Goal: Task Accomplishment & Management: Complete application form

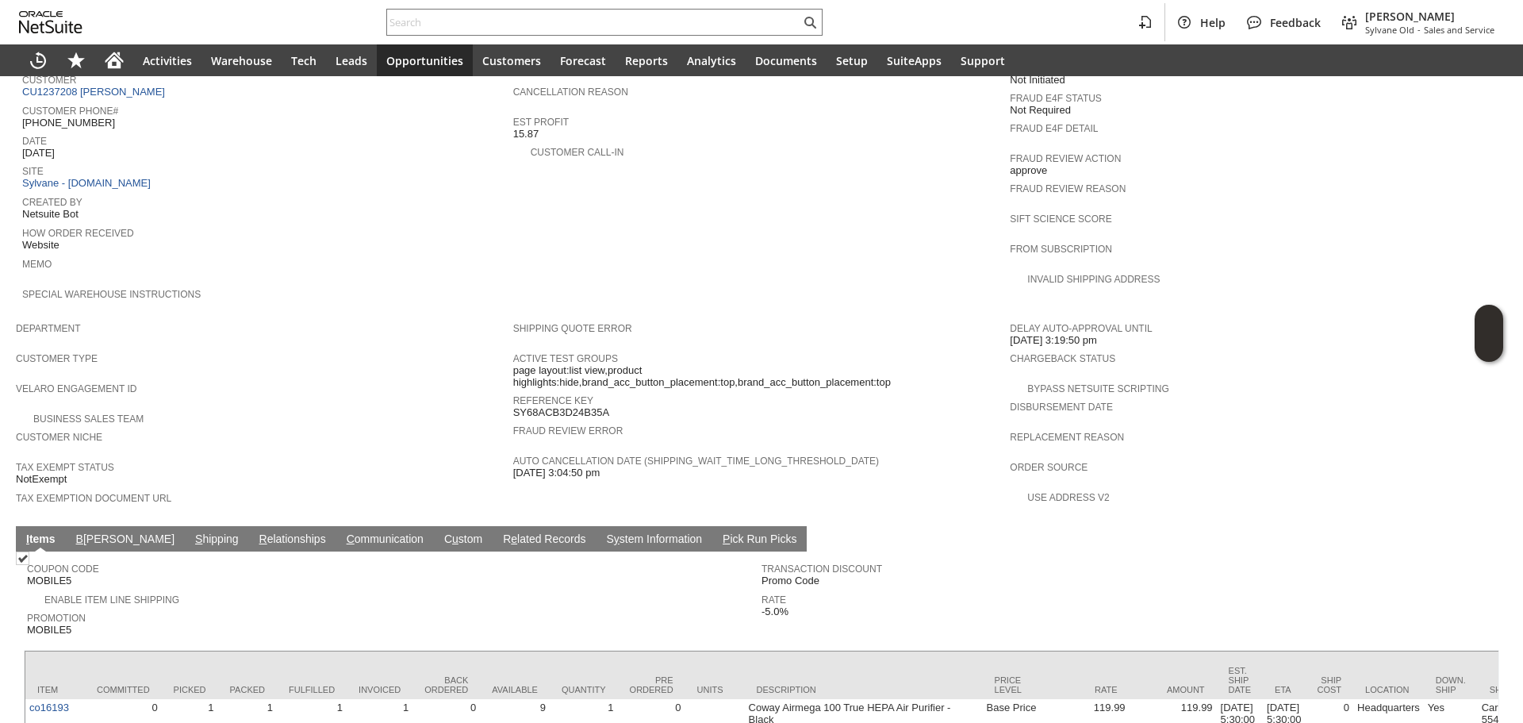
scroll to position [417, 0]
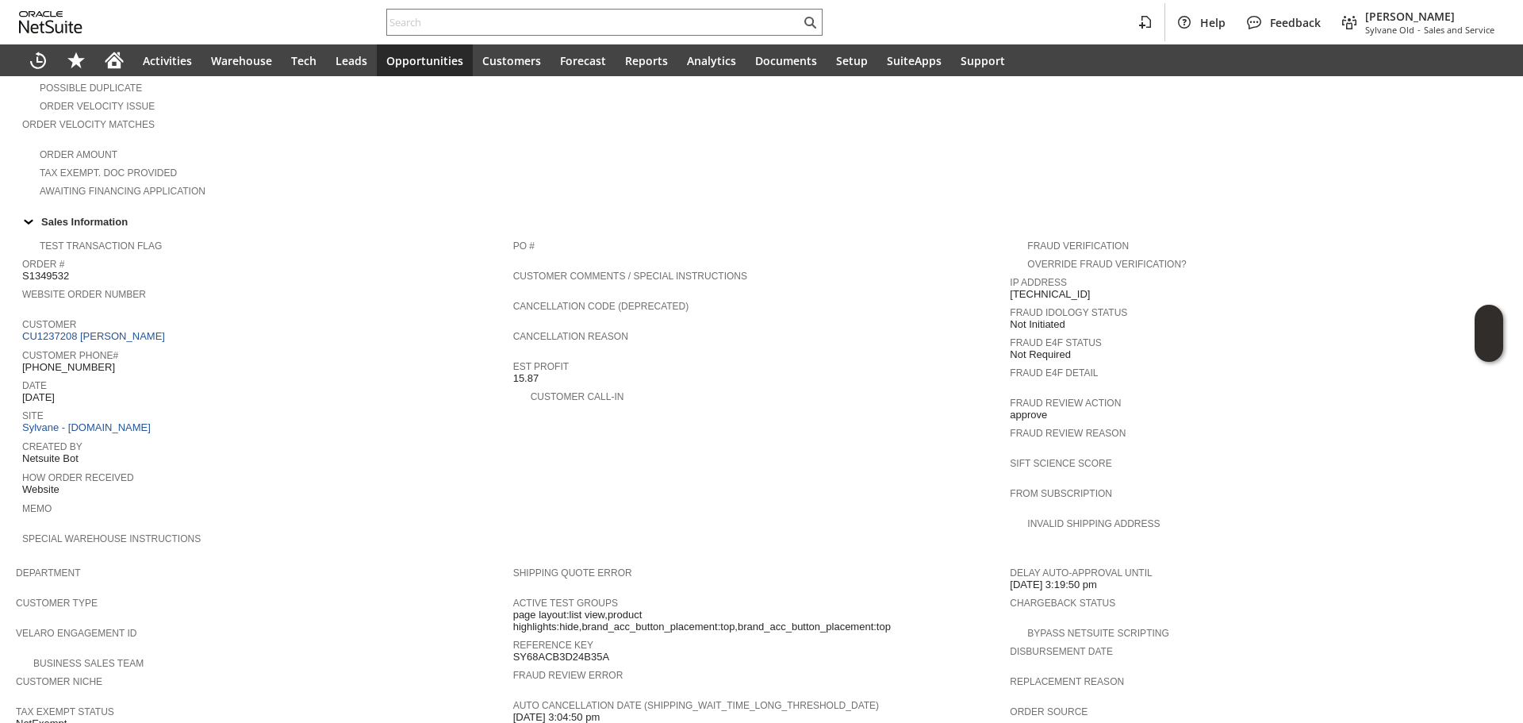
click at [77, 323] on td "Customer CU1237208 [PERSON_NAME]" at bounding box center [267, 329] width 491 height 31
click at [91, 330] on link "CU1237208 [PERSON_NAME]" at bounding box center [95, 336] width 147 height 12
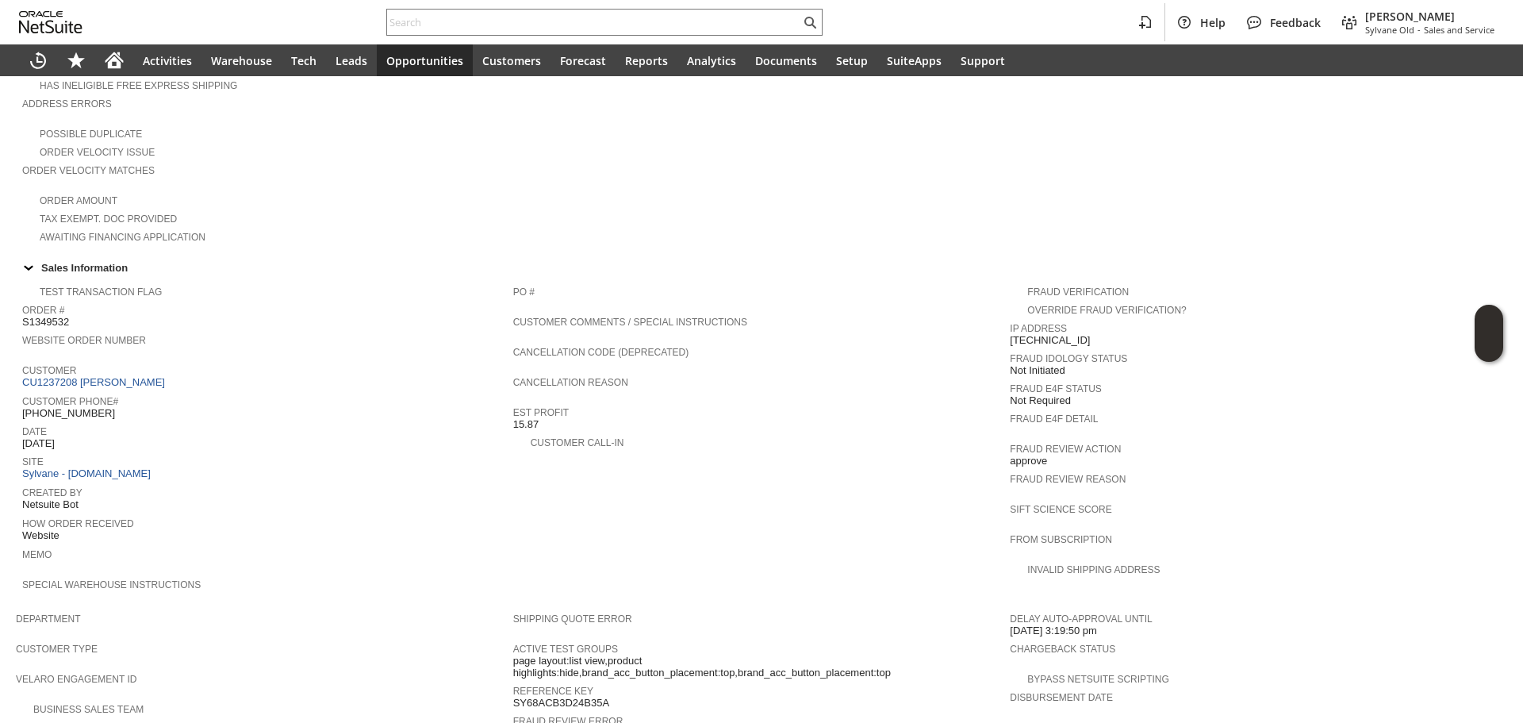
scroll to position [179, 0]
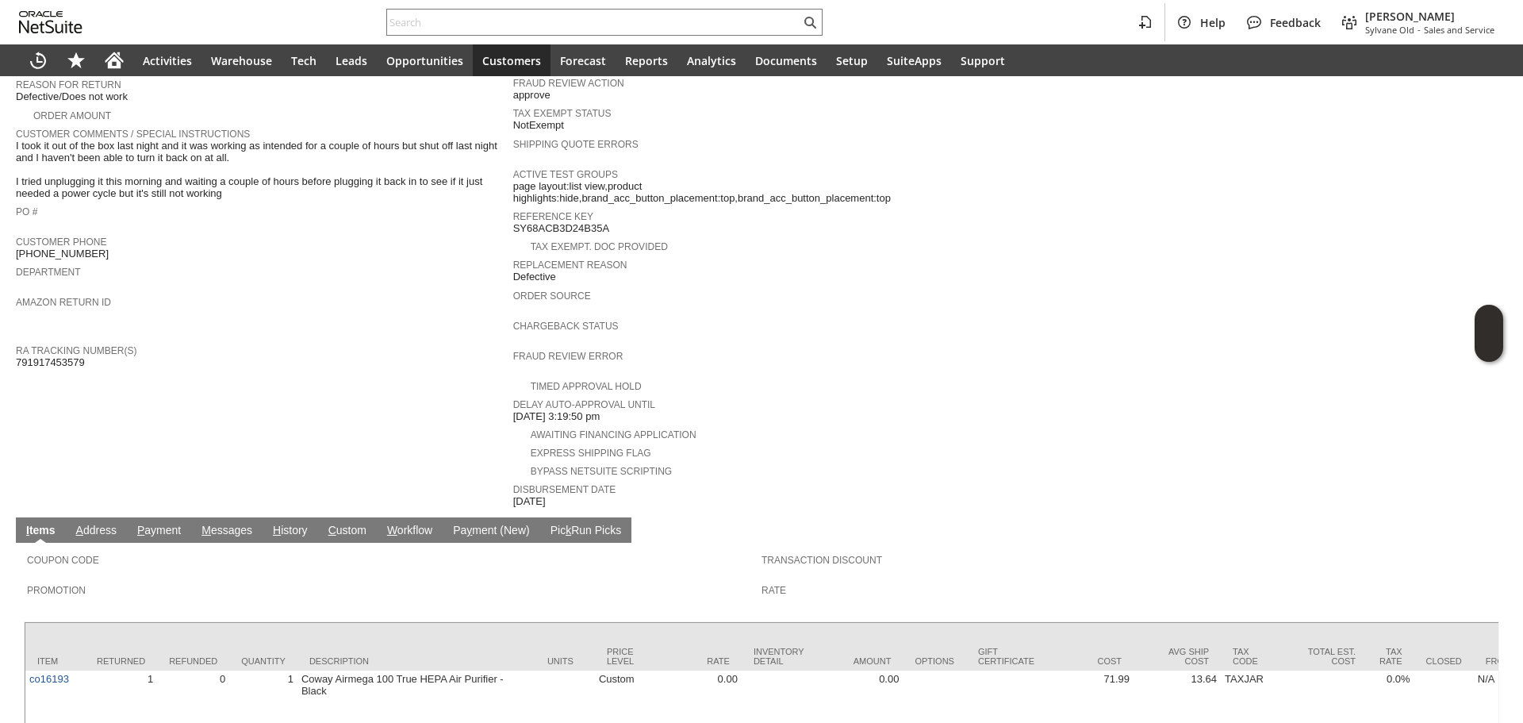
scroll to position [397, 0]
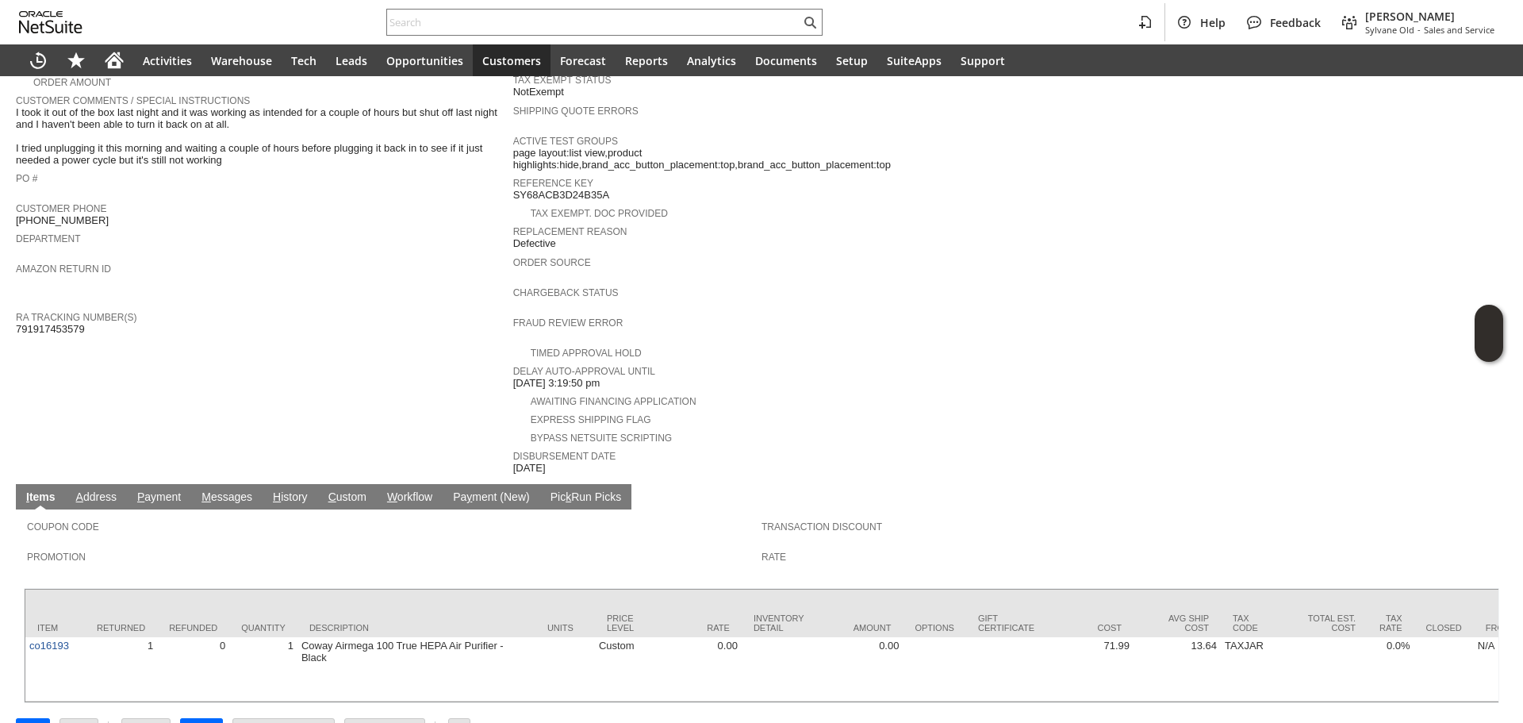
click at [304, 490] on link "H istory" at bounding box center [290, 497] width 43 height 15
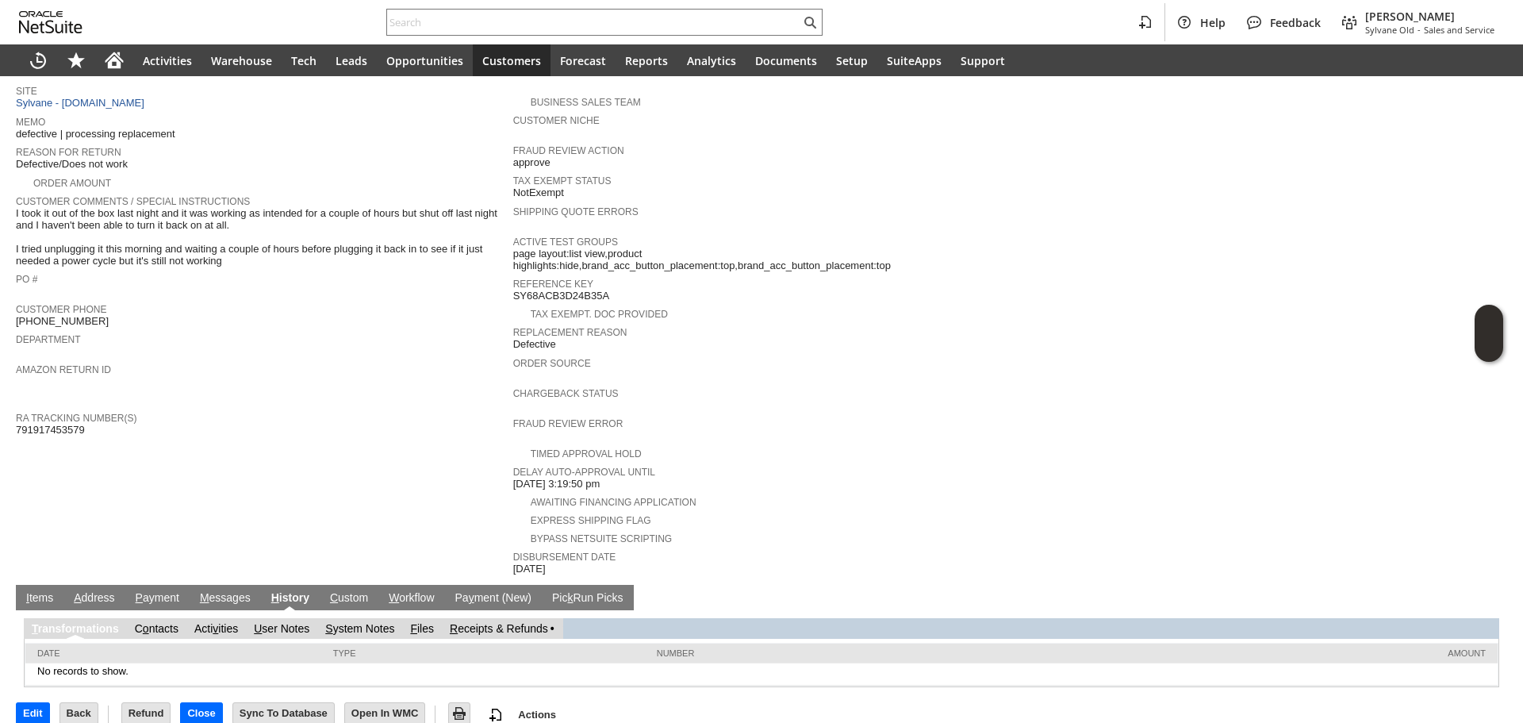
scroll to position [0, 0]
click at [364, 622] on link "S ystem Notes" at bounding box center [359, 628] width 69 height 13
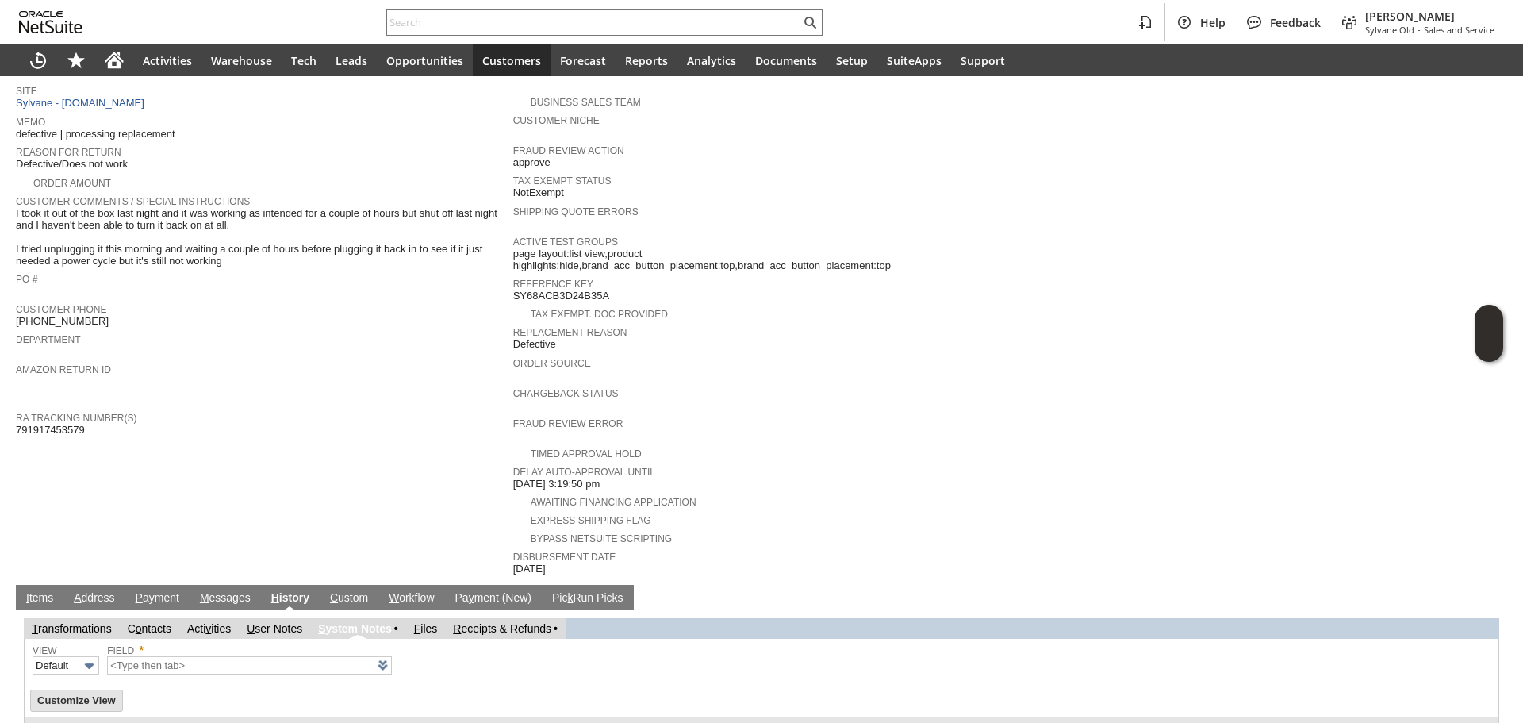
type input "1 to 25 of 82"
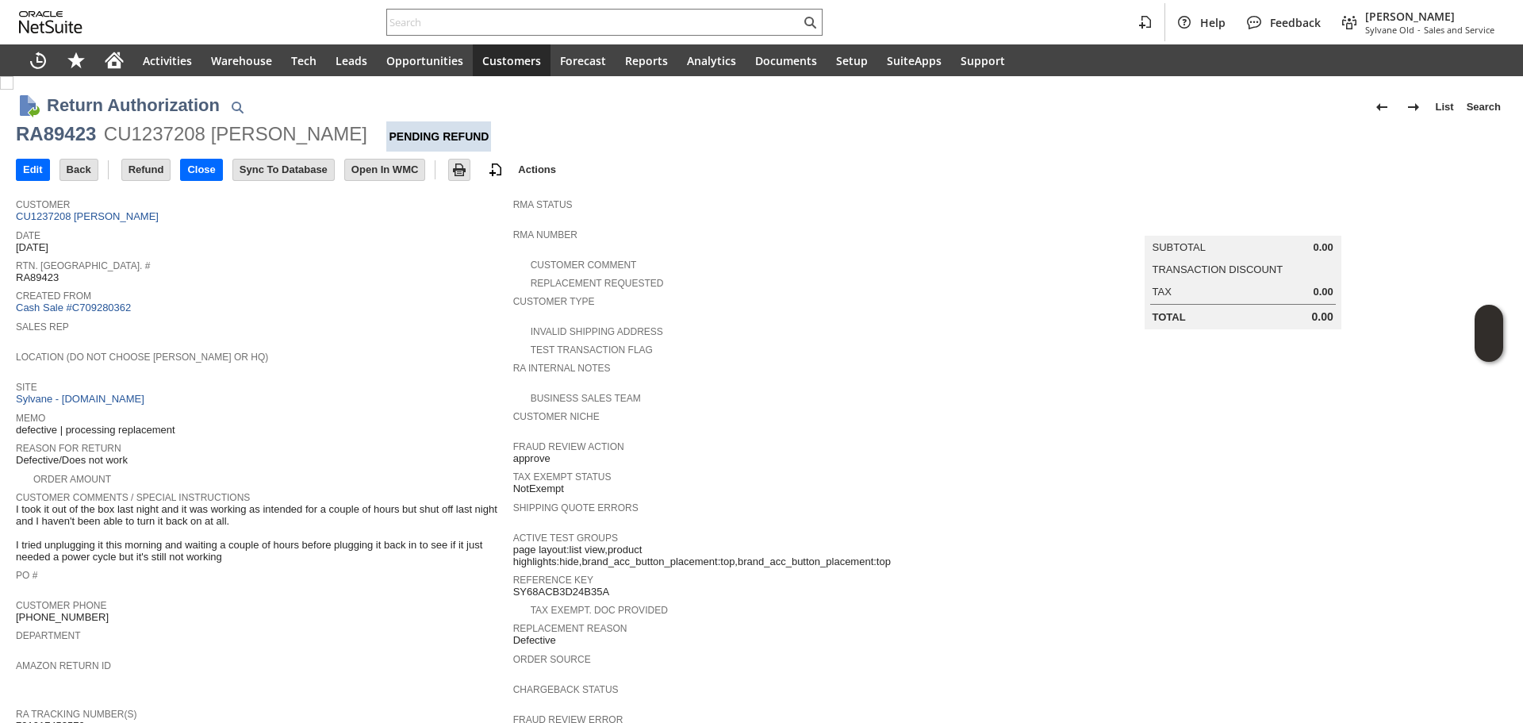
click at [81, 136] on div "RA89423" at bounding box center [56, 133] width 80 height 25
copy div "RA89423"
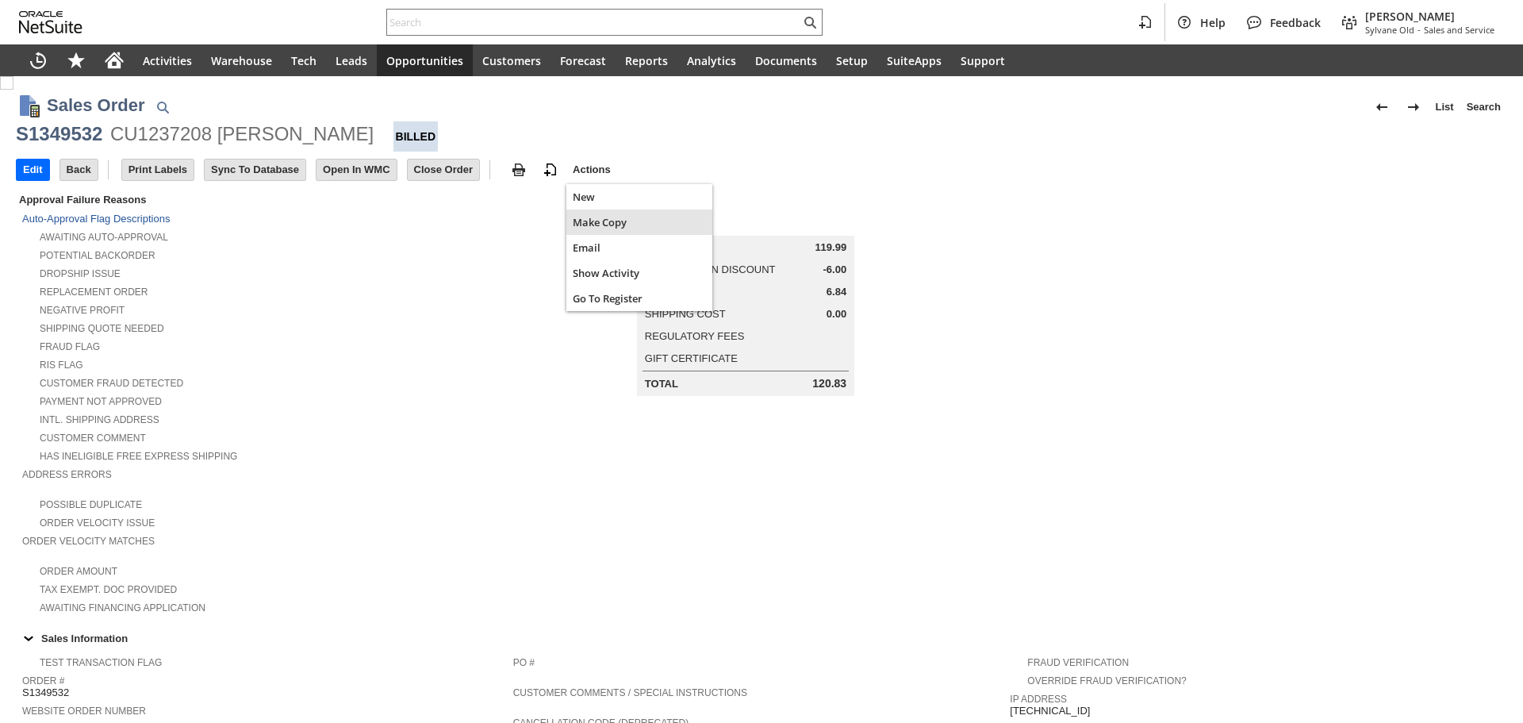
click at [599, 228] on span "Make Copy" at bounding box center [639, 222] width 133 height 14
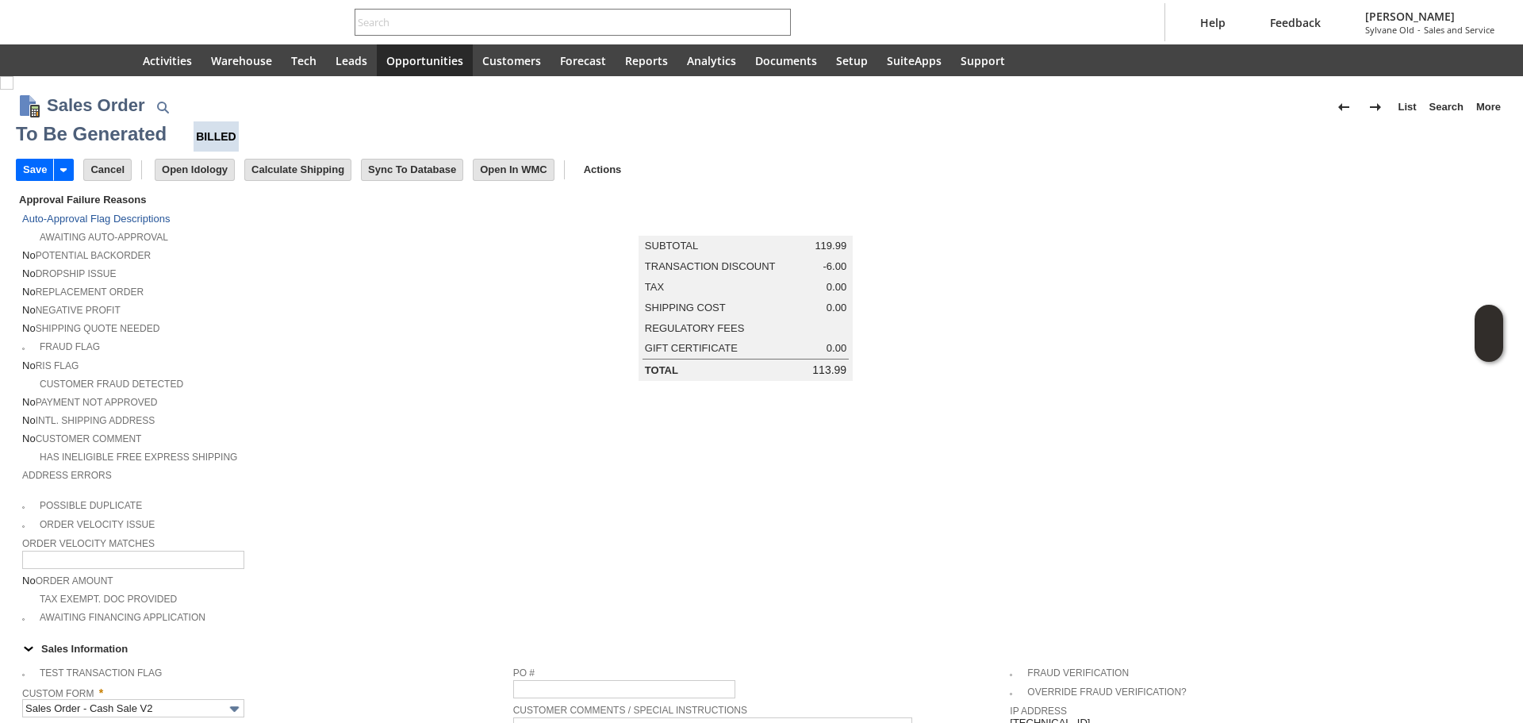
type input "Headquarters - Phone/Fax"
type input "Promo Code"
type input "-5.0%"
type input "Make Copy"
type input "Intelligent Recommendations ⁰"
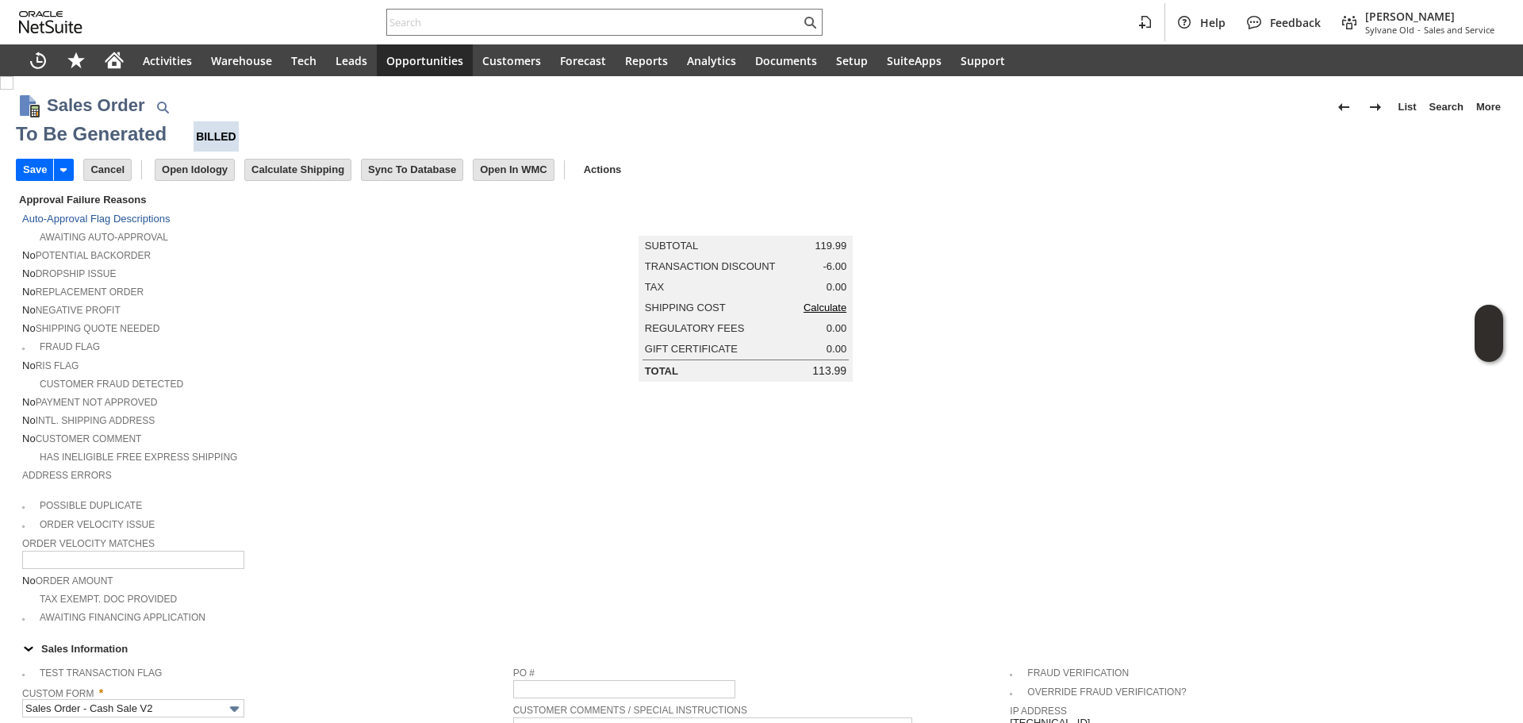
scroll to position [1019, 0]
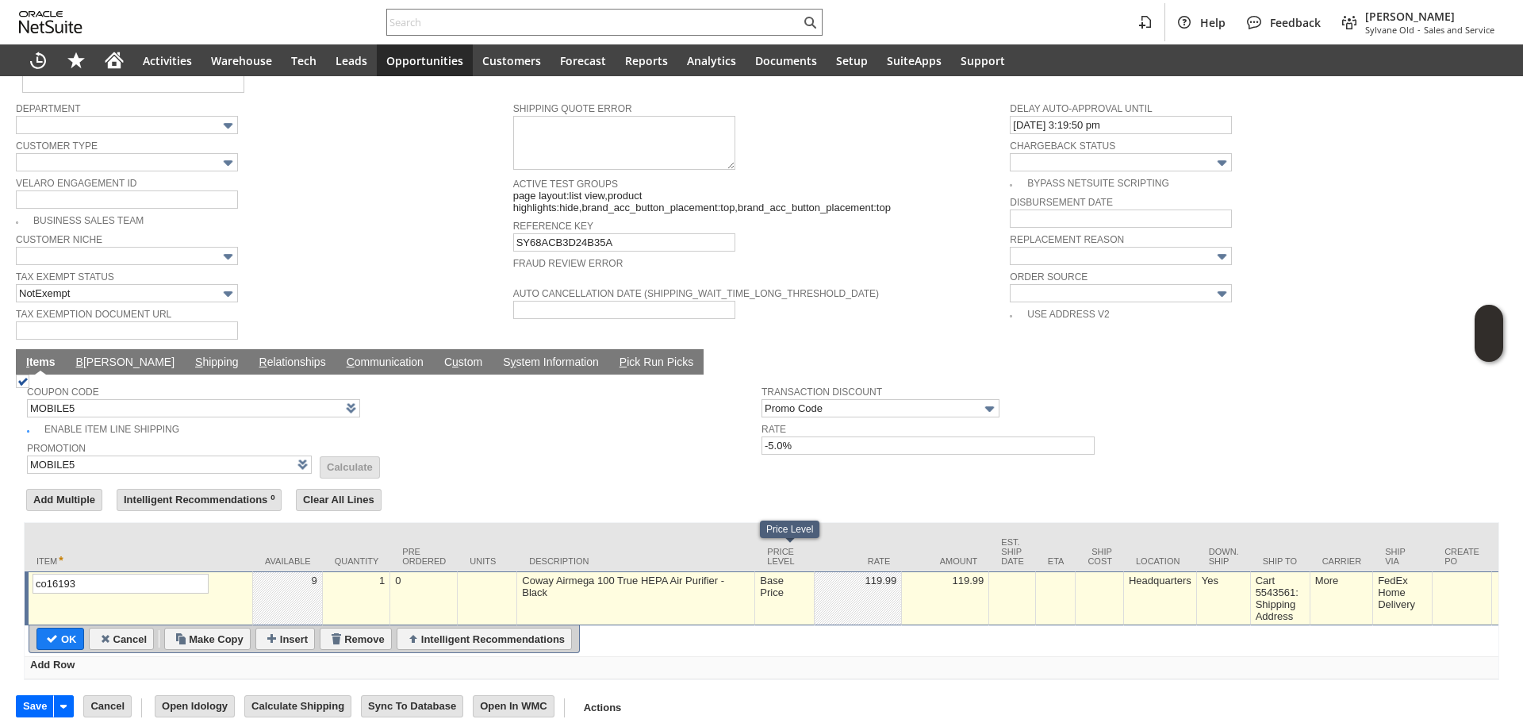
click at [789, 584] on td "Base Price" at bounding box center [785, 598] width 60 height 54
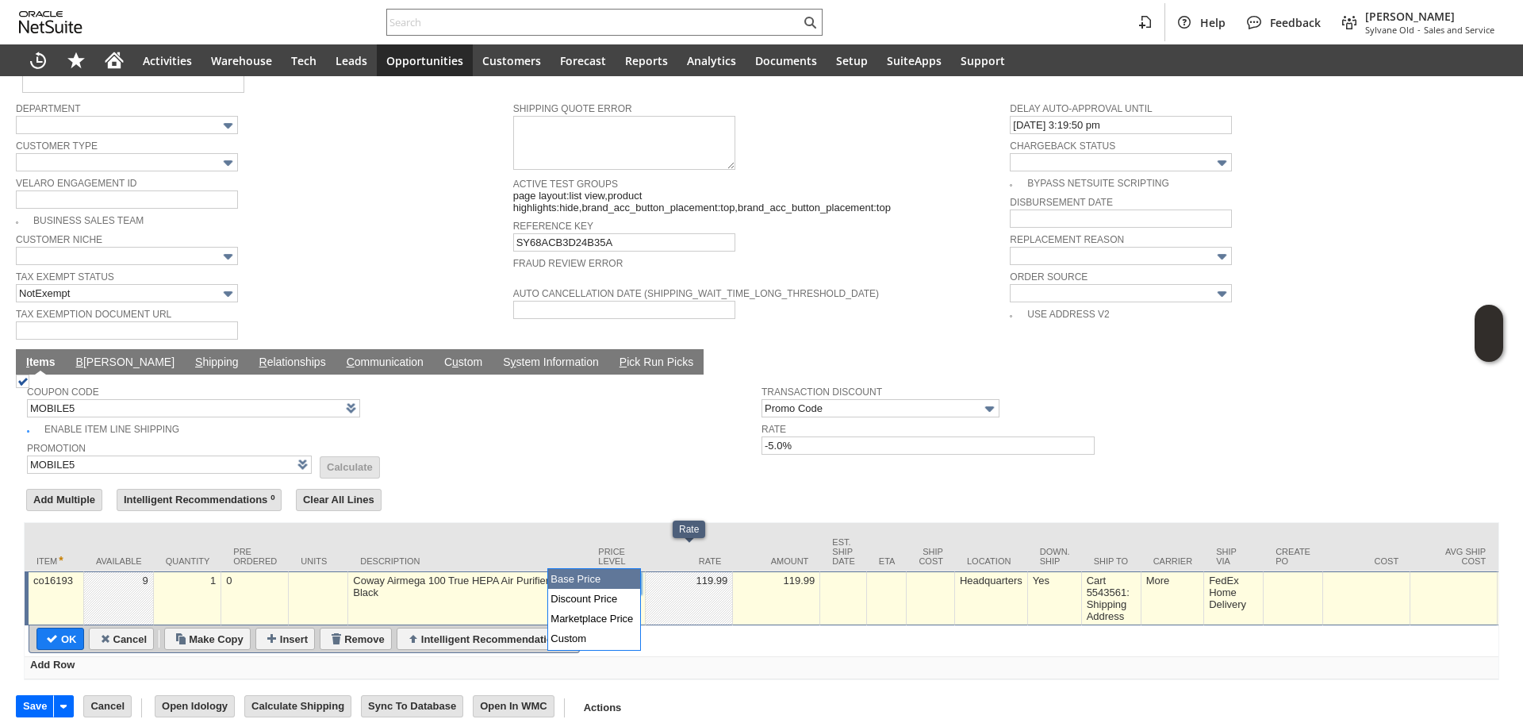
scroll to position [0, 0]
type input "Custom"
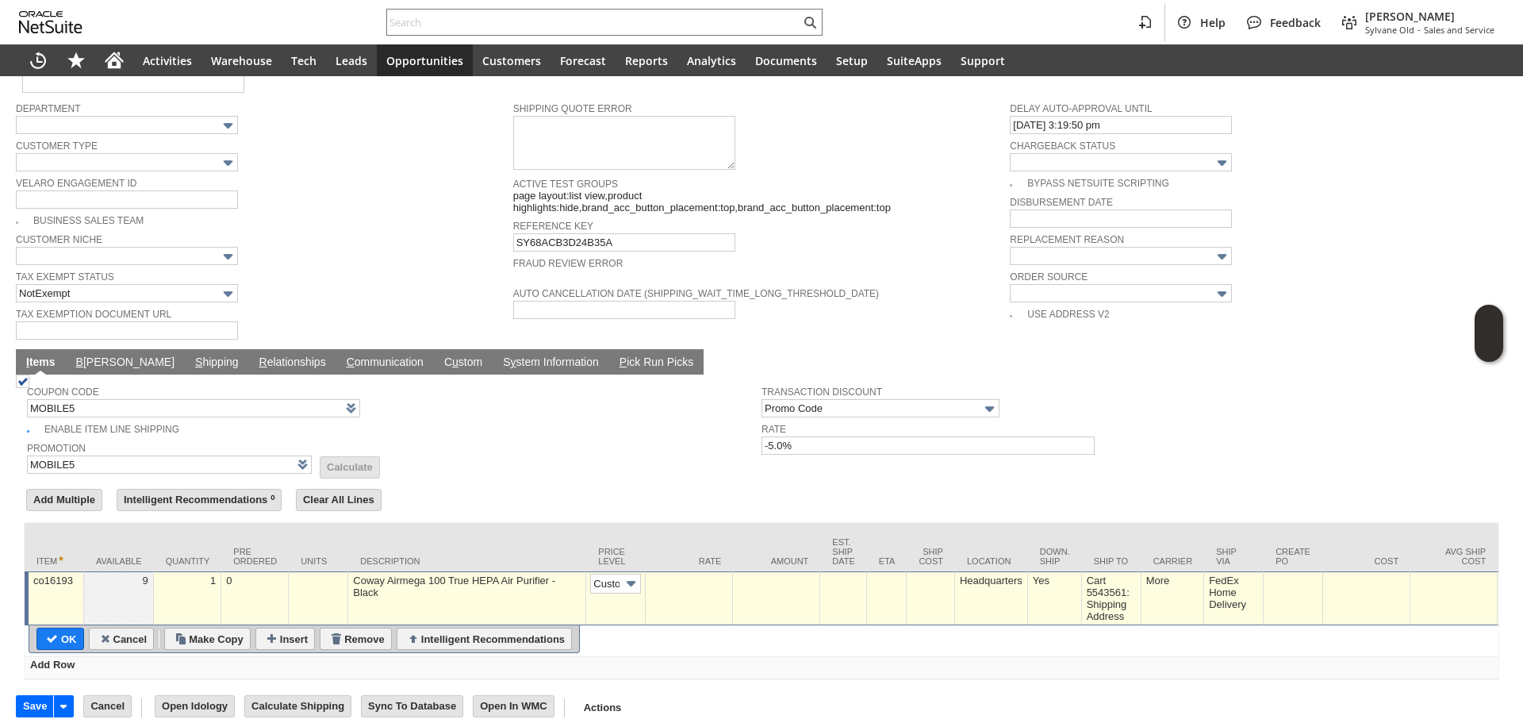
click at [653, 584] on td at bounding box center [689, 598] width 87 height 54
type input "0.00"
click at [716, 596] on td "0.00" at bounding box center [689, 598] width 87 height 54
click at [62, 628] on td "OK" at bounding box center [60, 639] width 48 height 22
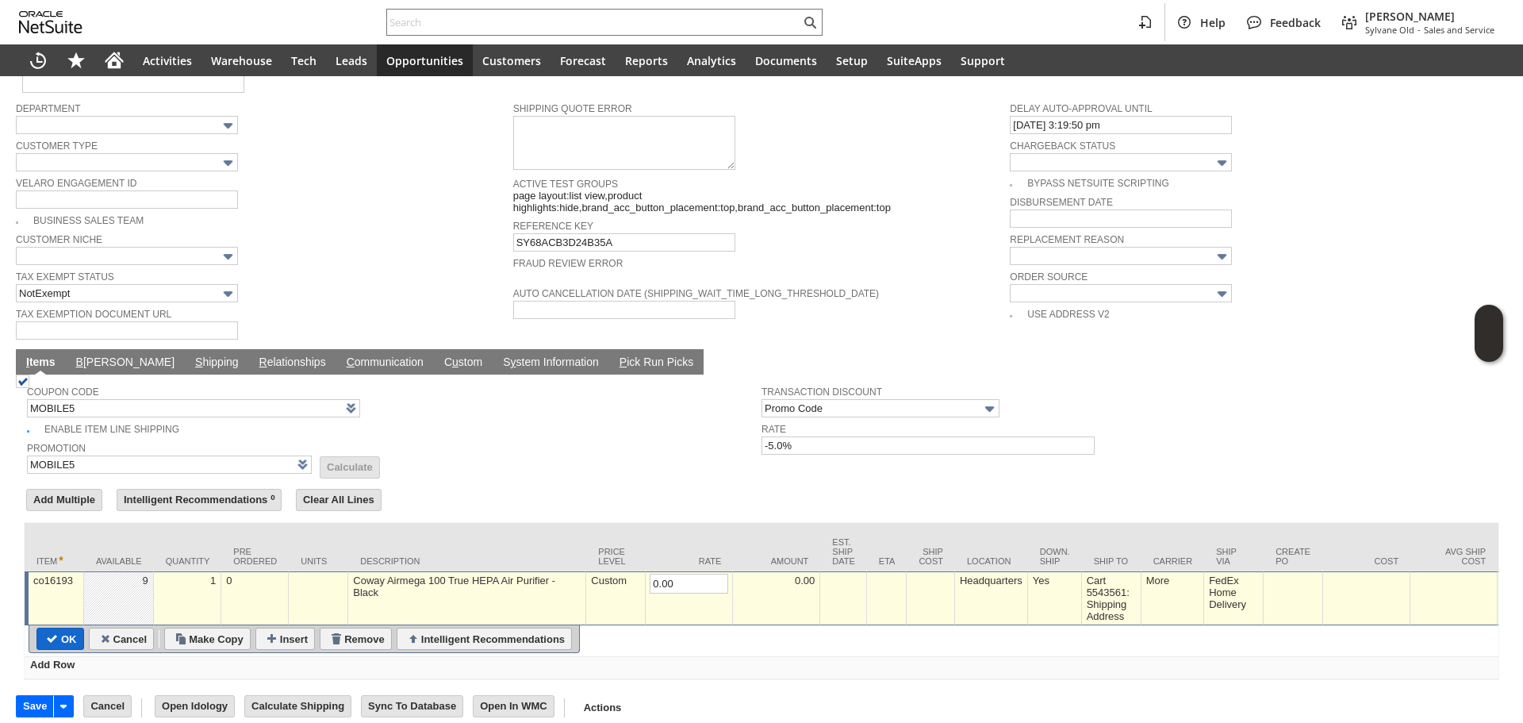
click at [60, 628] on input "OK" at bounding box center [60, 638] width 46 height 21
type input "Promo Code"
type input "-5.0%"
type input "Add"
type input "Copy Previous"
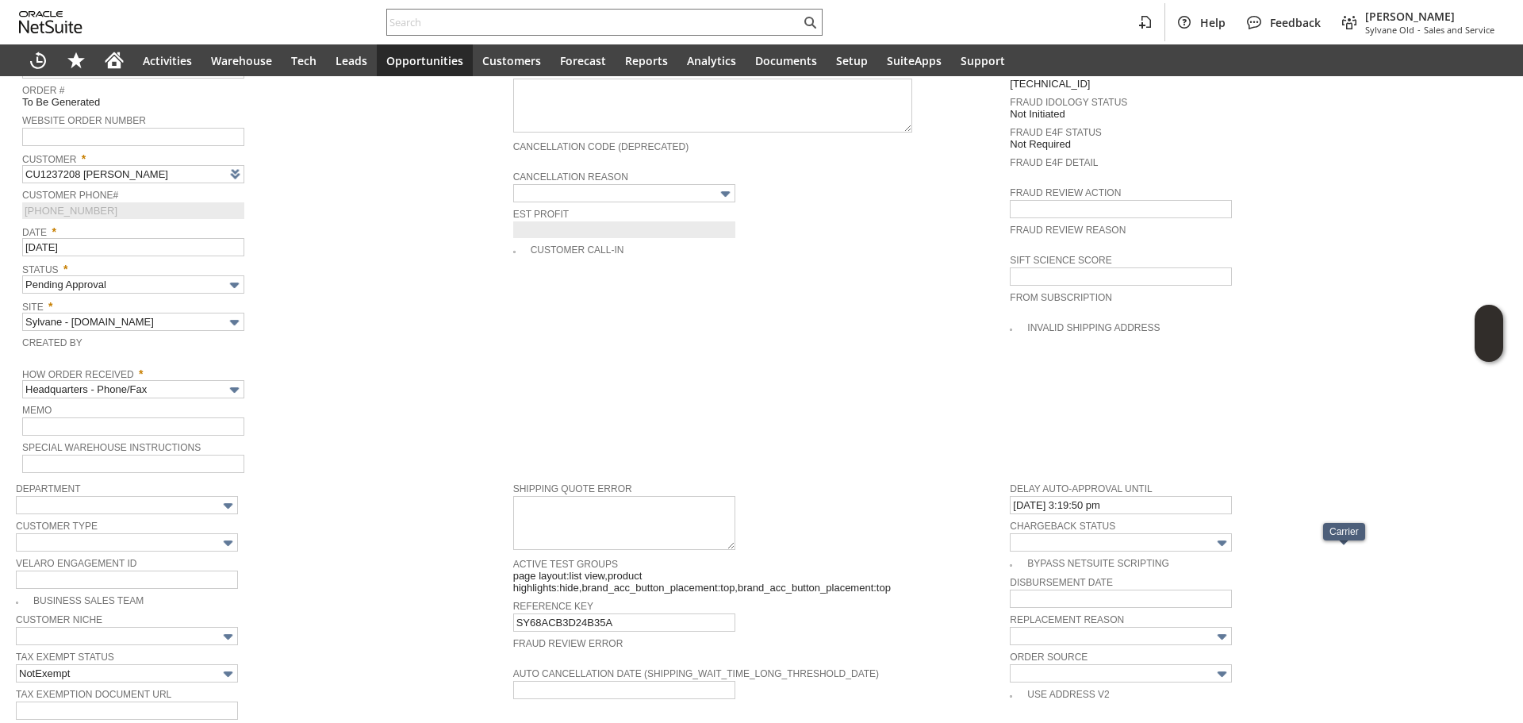
scroll to position [622, 0]
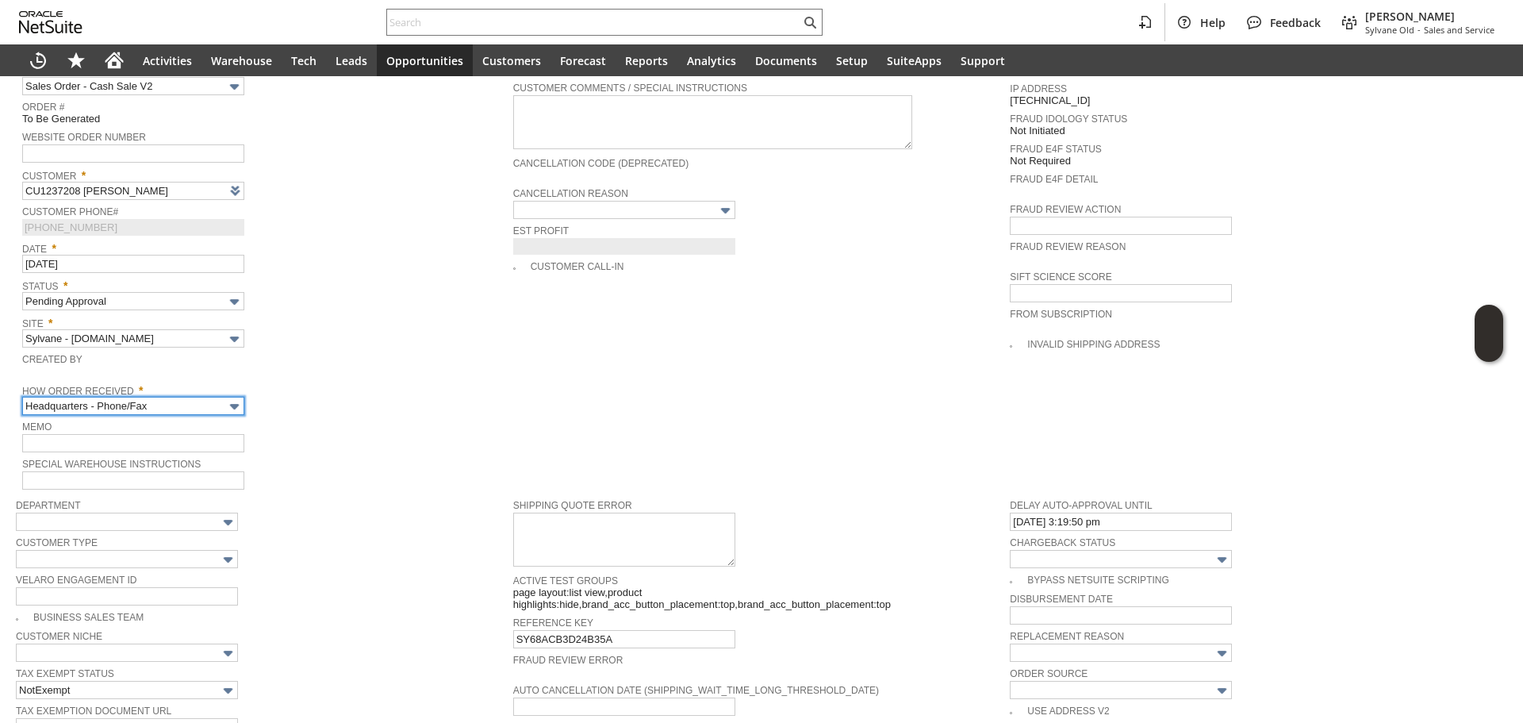
click at [178, 397] on input "Headquarters - Phone/Fax" at bounding box center [133, 406] width 222 height 18
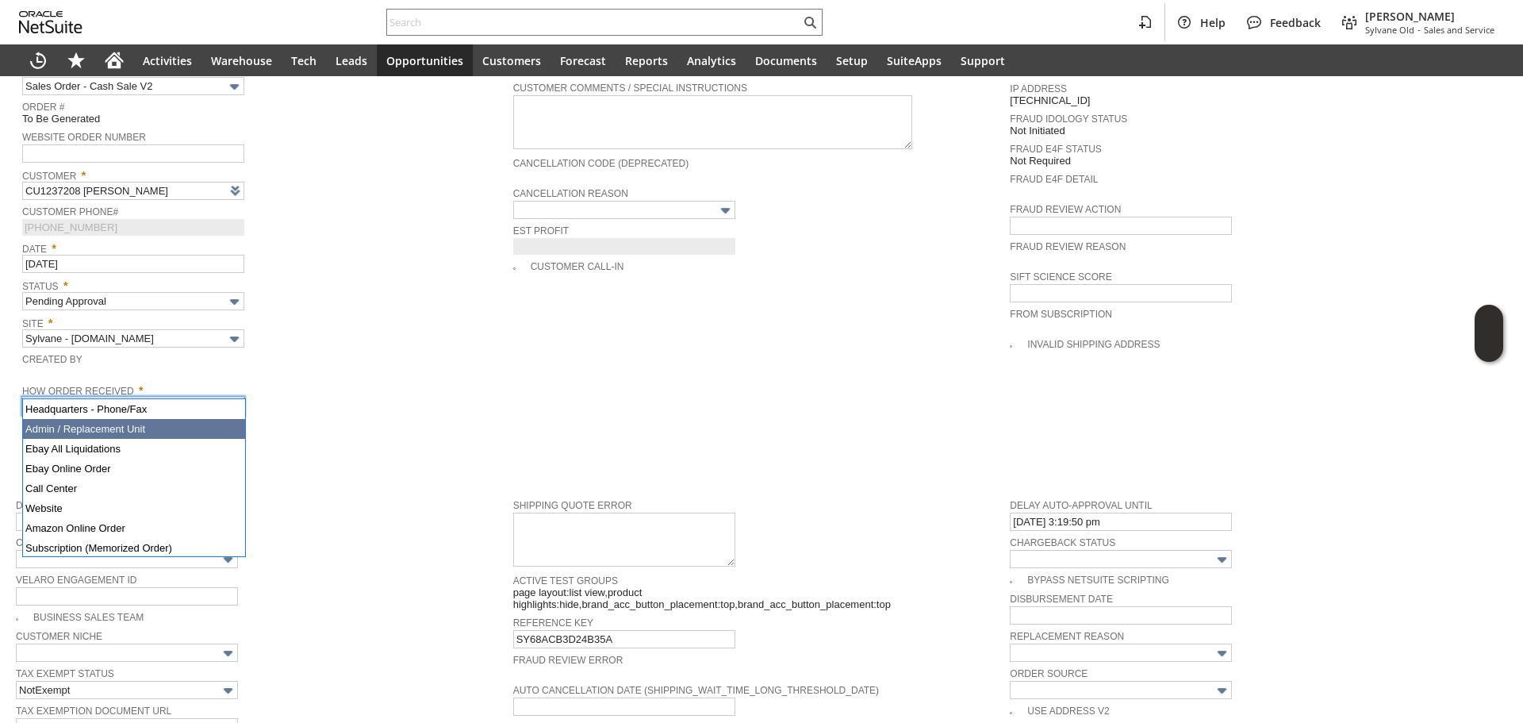
type input "Admin / Replacement Unit"
type input "co16193"
type input "OK"
type input "Make Copy"
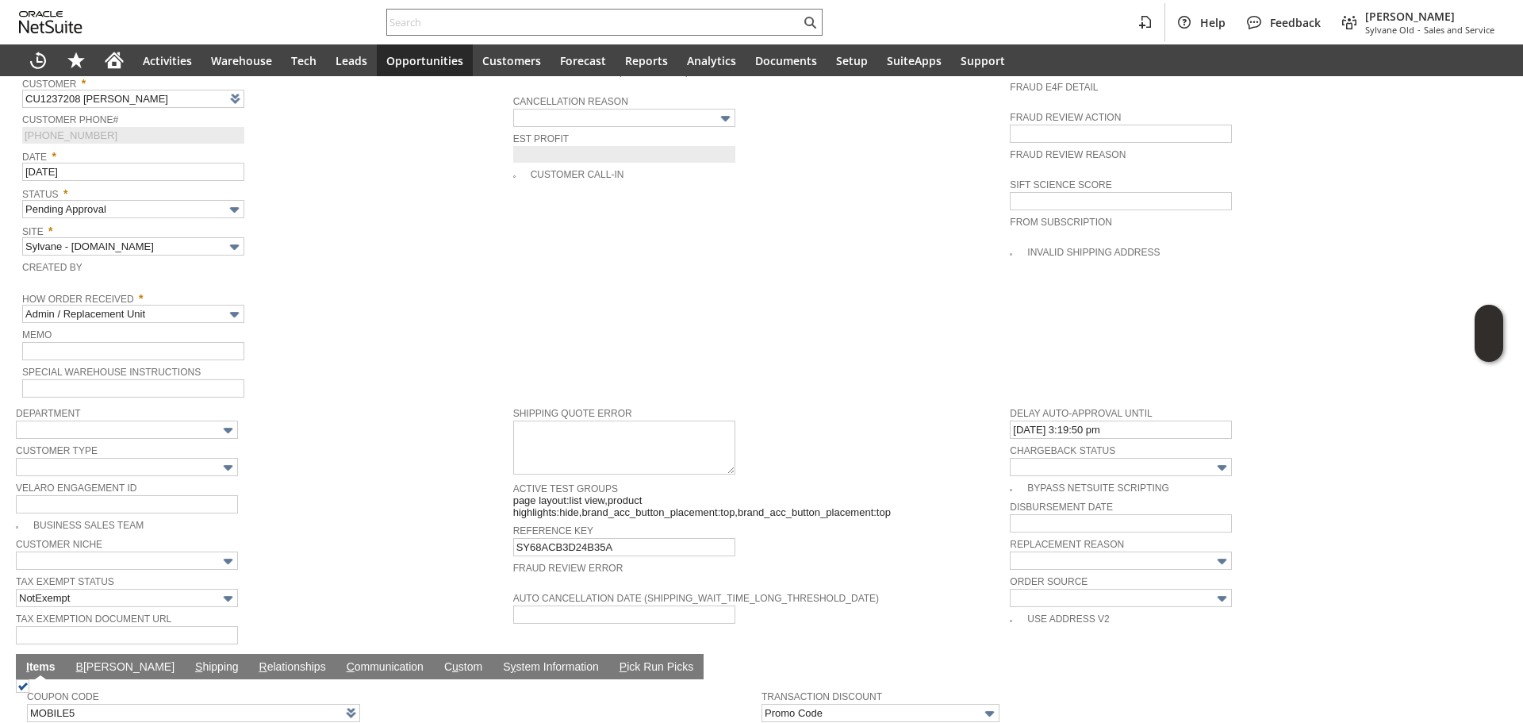
scroll to position [703, 0]
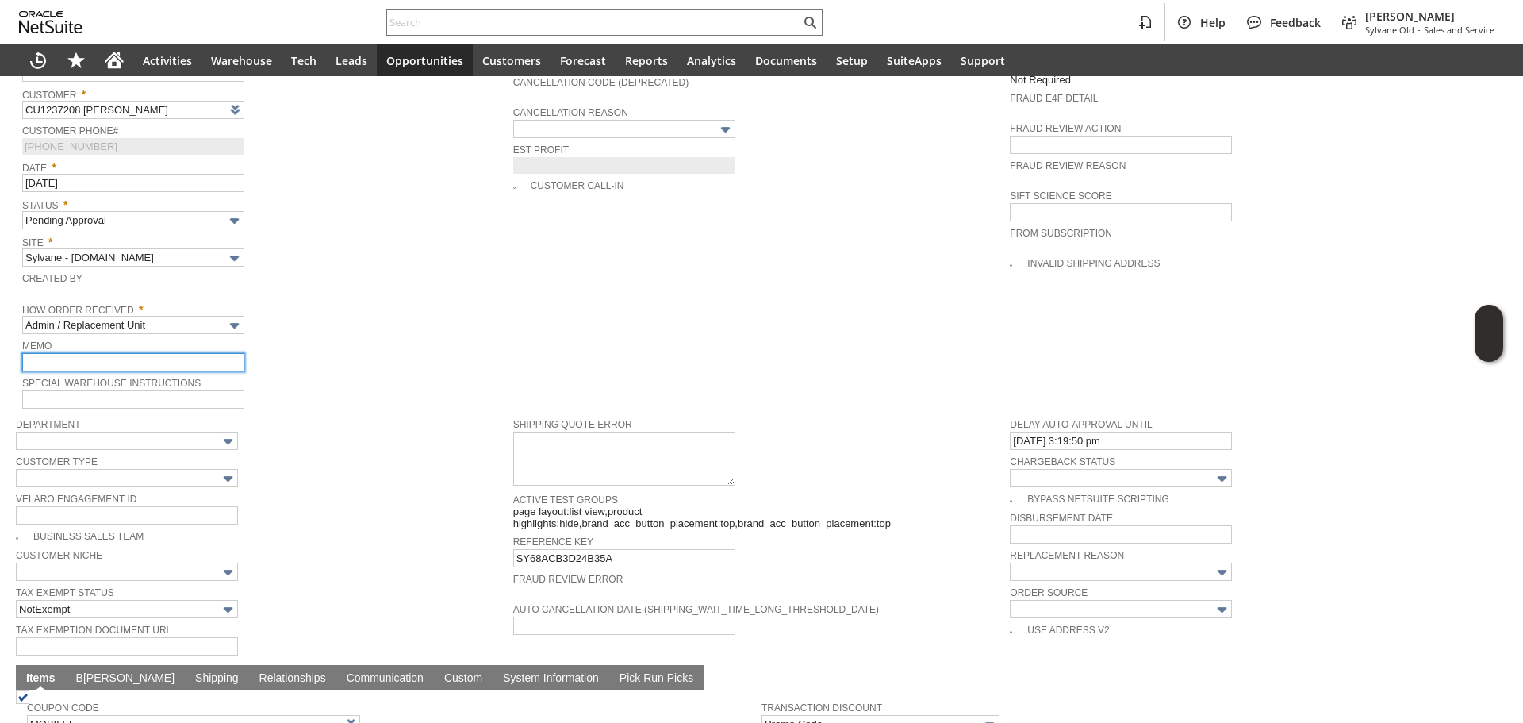
click at [190, 353] on input "text" at bounding box center [133, 362] width 222 height 18
click at [193, 353] on input "text" at bounding box center [133, 362] width 222 height 18
type input "Replacement Order"
click at [353, 379] on div "Special Warehouse Instructions" at bounding box center [263, 391] width 483 height 36
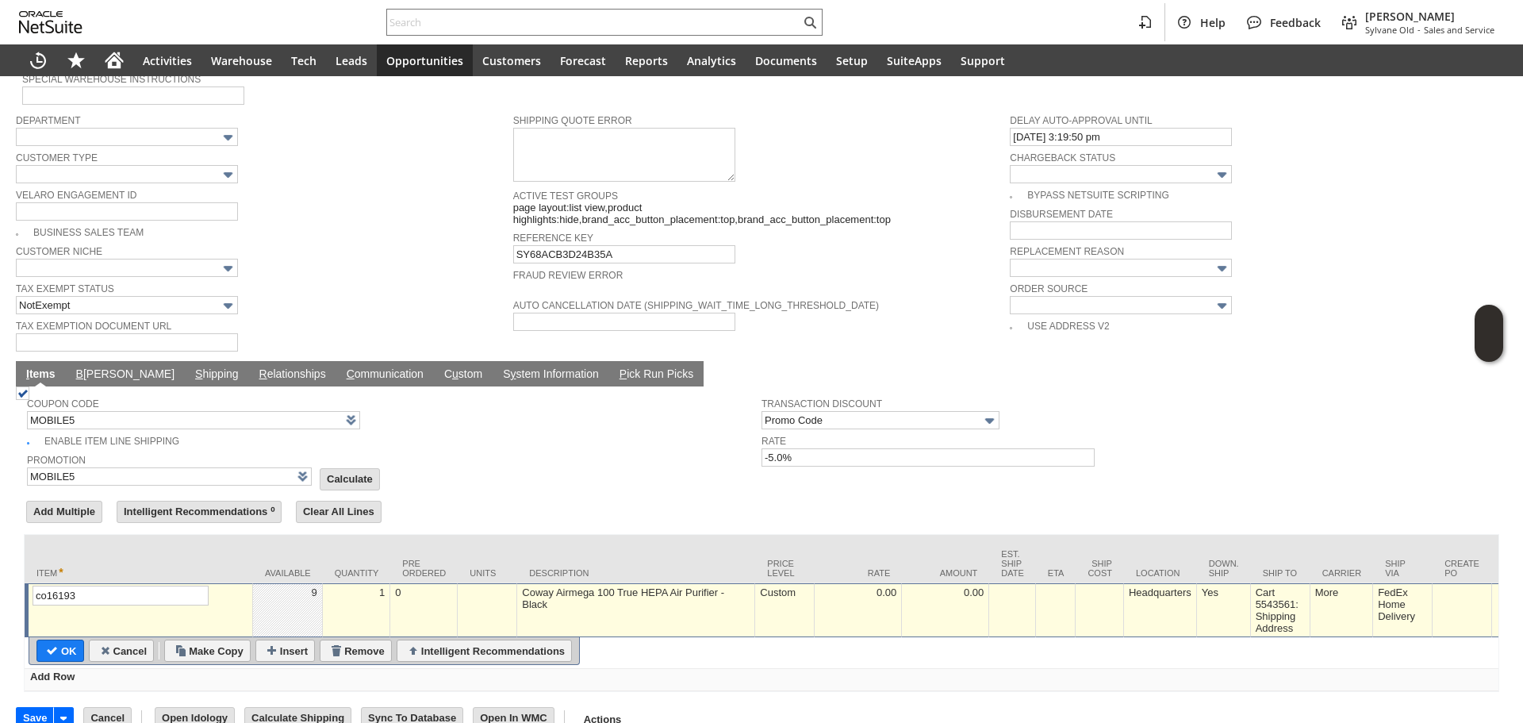
scroll to position [1020, 0]
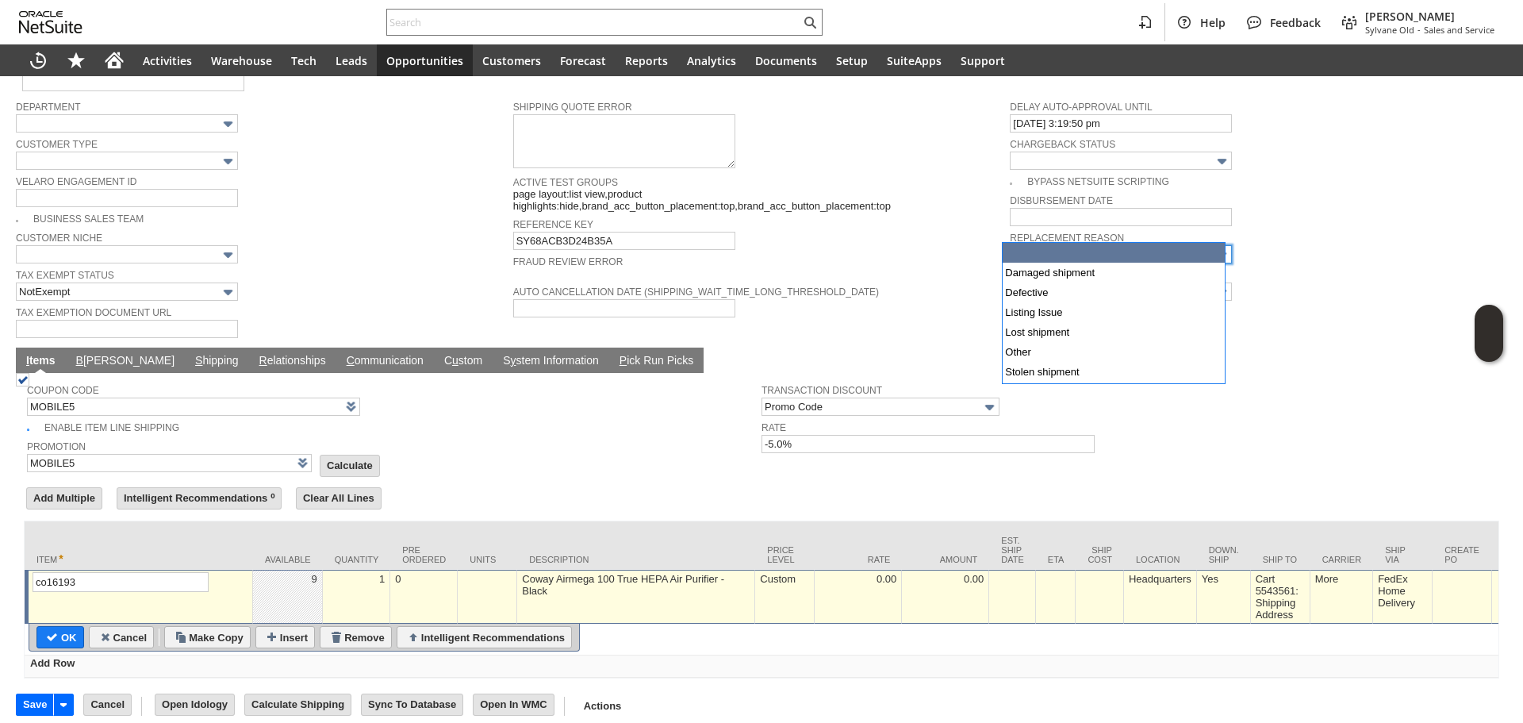
click at [1114, 245] on input "text" at bounding box center [1121, 254] width 222 height 18
type input "Defective"
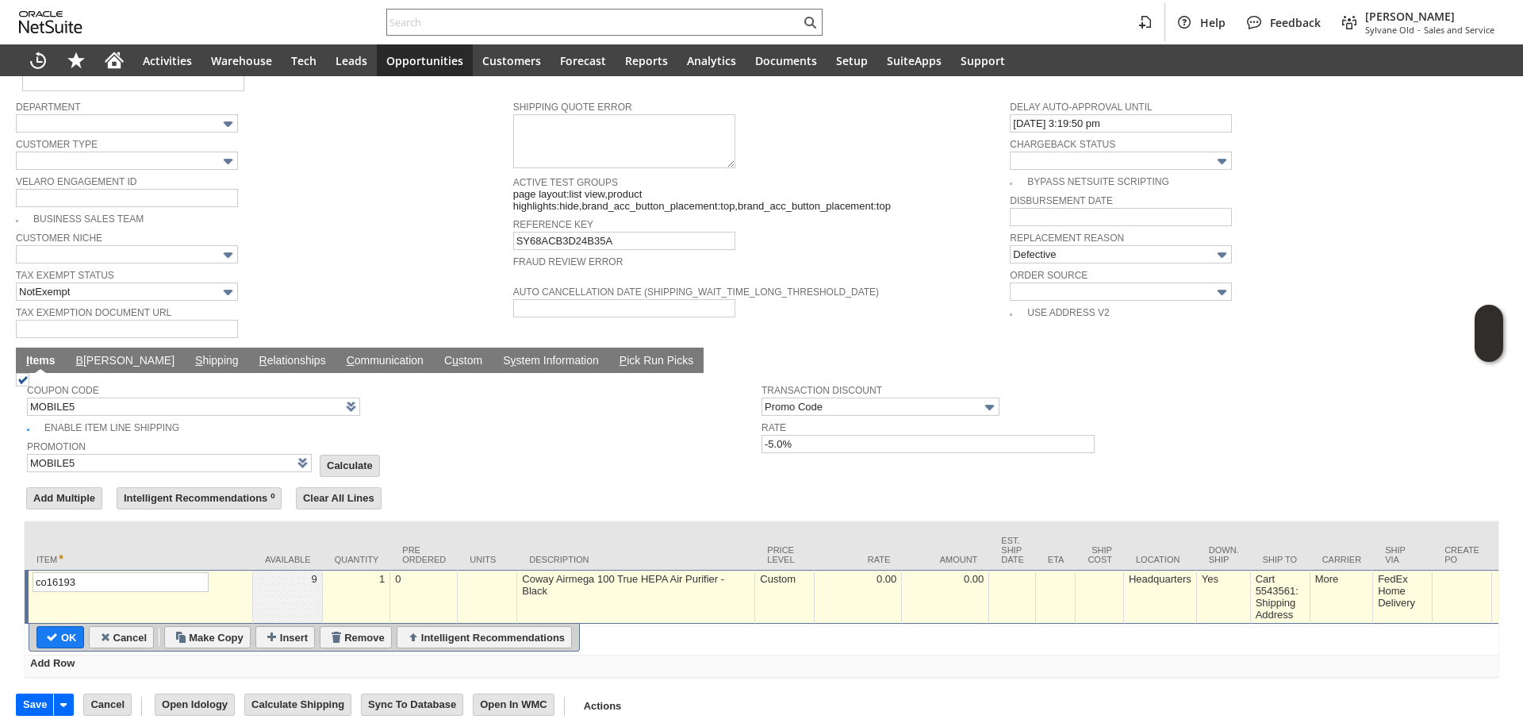
click at [950, 253] on div "Fraud Review Error" at bounding box center [758, 265] width 490 height 29
click at [58, 627] on input "OK" at bounding box center [60, 637] width 46 height 21
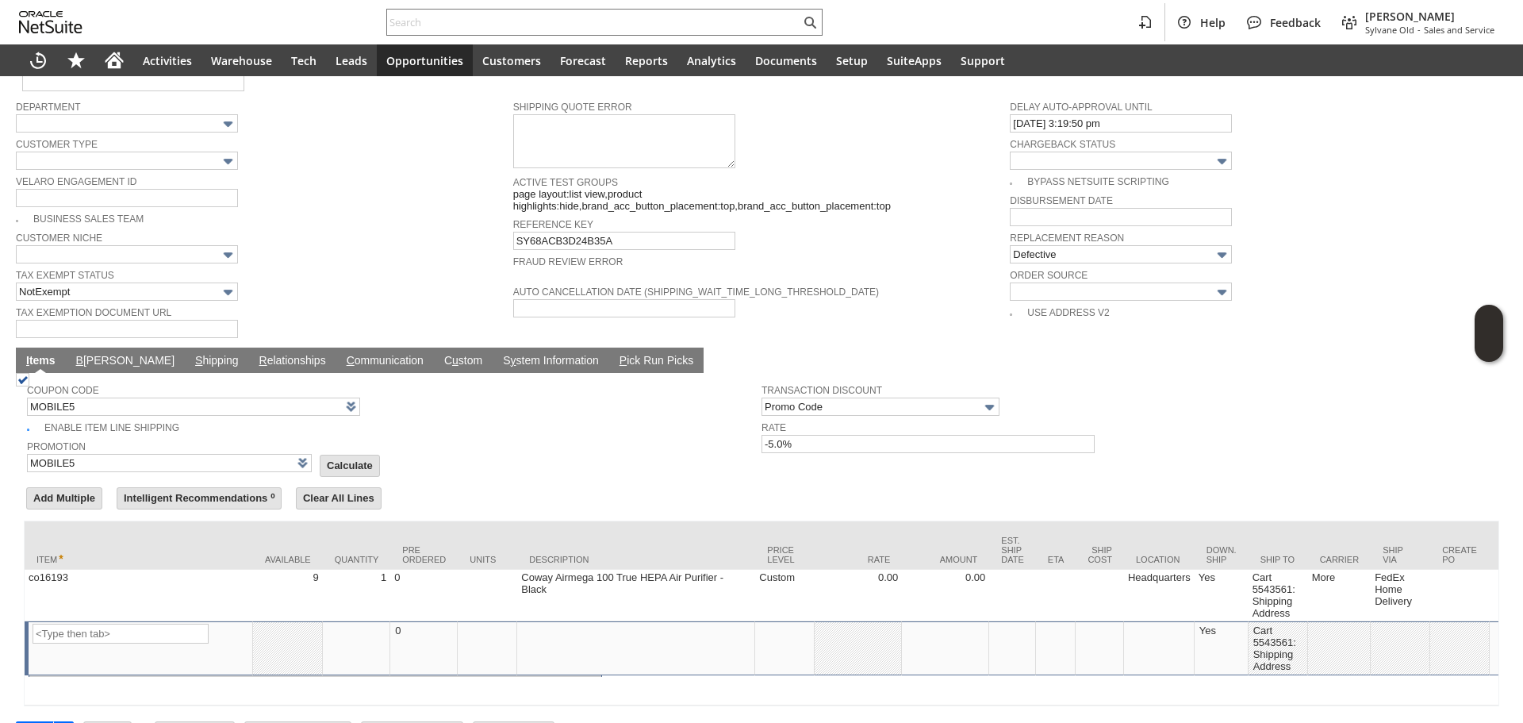
type input "Promo Code"
type input "-5.0%"
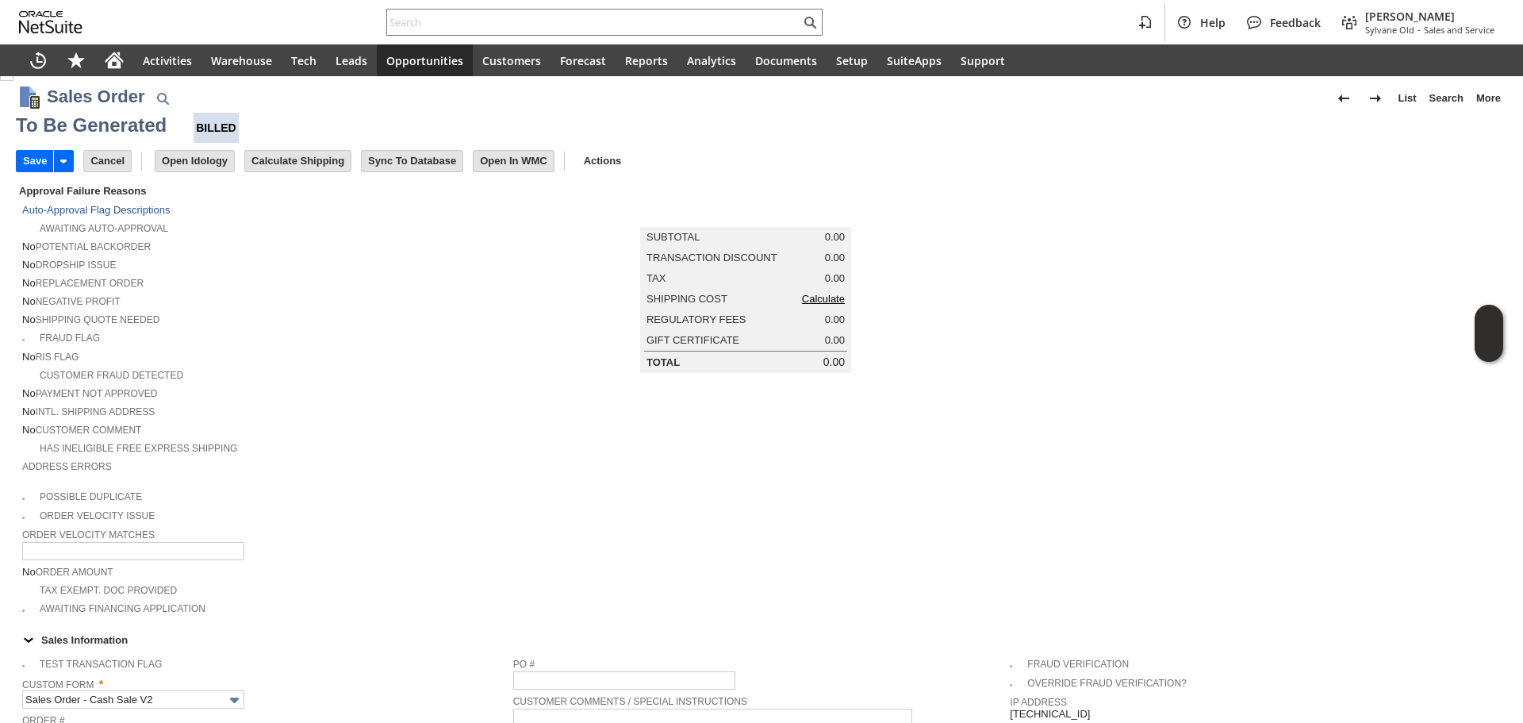
scroll to position [0, 0]
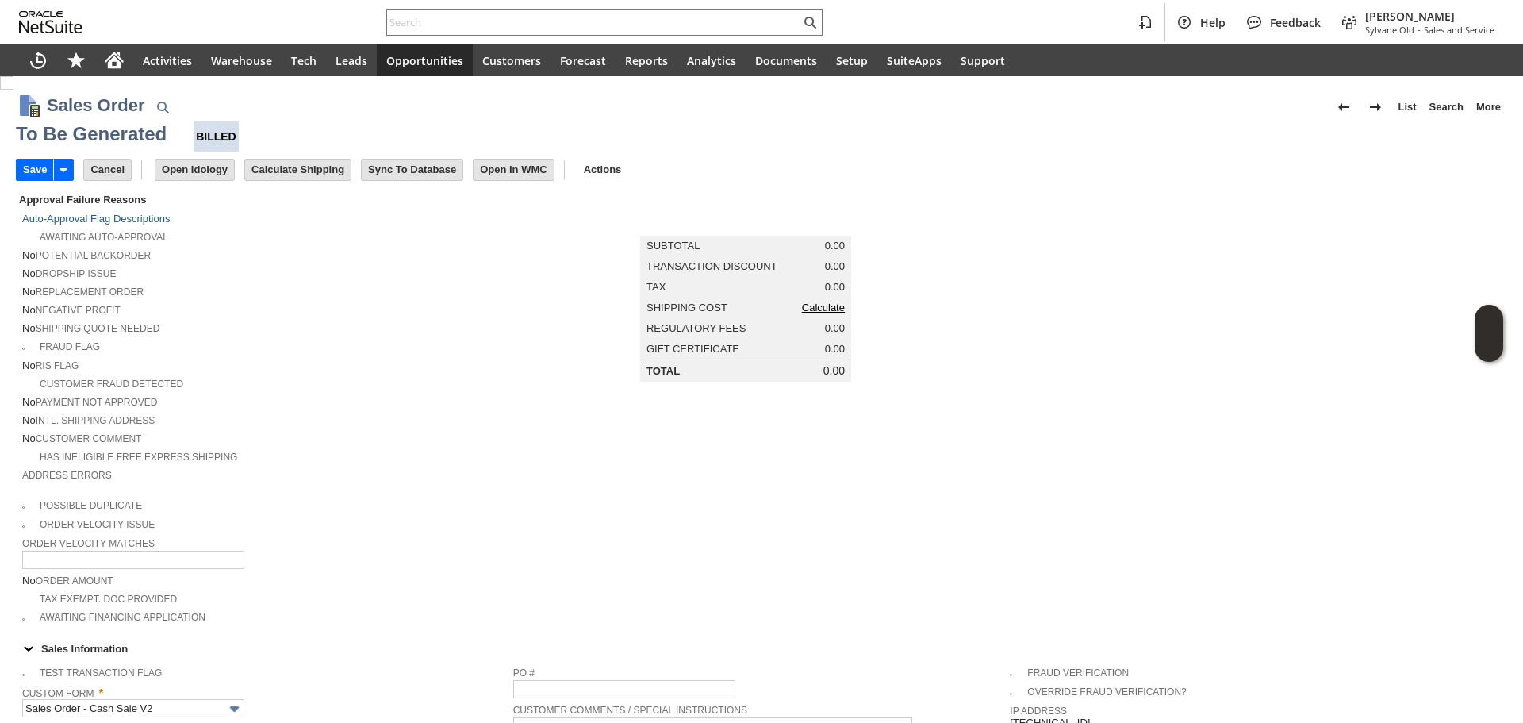
click at [804, 313] on span "Calculate" at bounding box center [823, 307] width 43 height 12
click at [811, 313] on link "Calculate" at bounding box center [823, 307] width 43 height 12
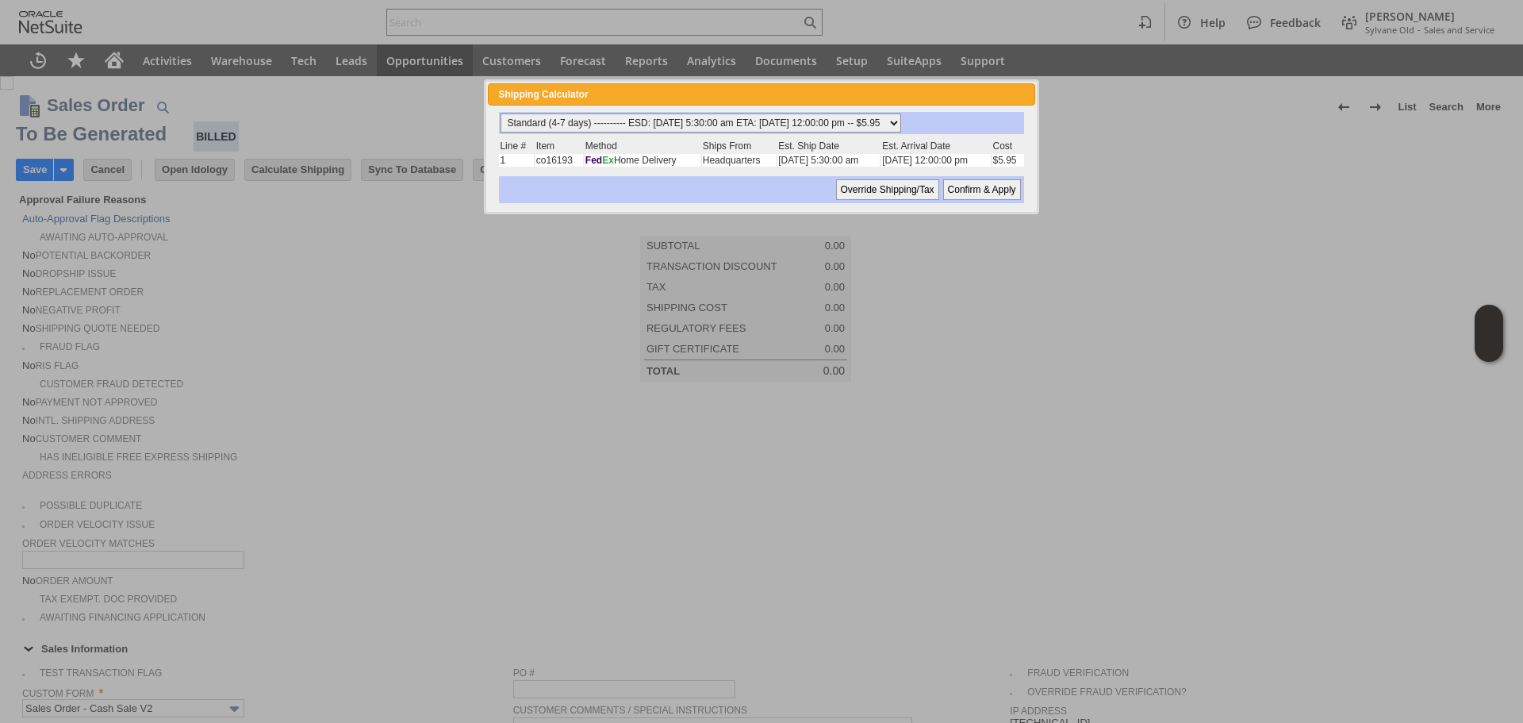
click at [768, 124] on select "Standard (4-7 days) ---------- ESD: 09/05/2025 5:30:00 am ETA: 09/06/2025 12:00…" at bounding box center [701, 122] width 401 height 19
select select "2 Day ------------------------ ESD: 09/05/2025 5:30:00 am ETA: 09/06/2025 12:00…"
click at [501, 113] on select "Standard (4-7 days) ---------- ESD: 09/05/2025 5:30:00 am ETA: 09/06/2025 12:00…" at bounding box center [701, 122] width 401 height 19
click at [980, 198] on input "Confirm & Apply" at bounding box center [982, 189] width 78 height 21
type input "Promo Code"
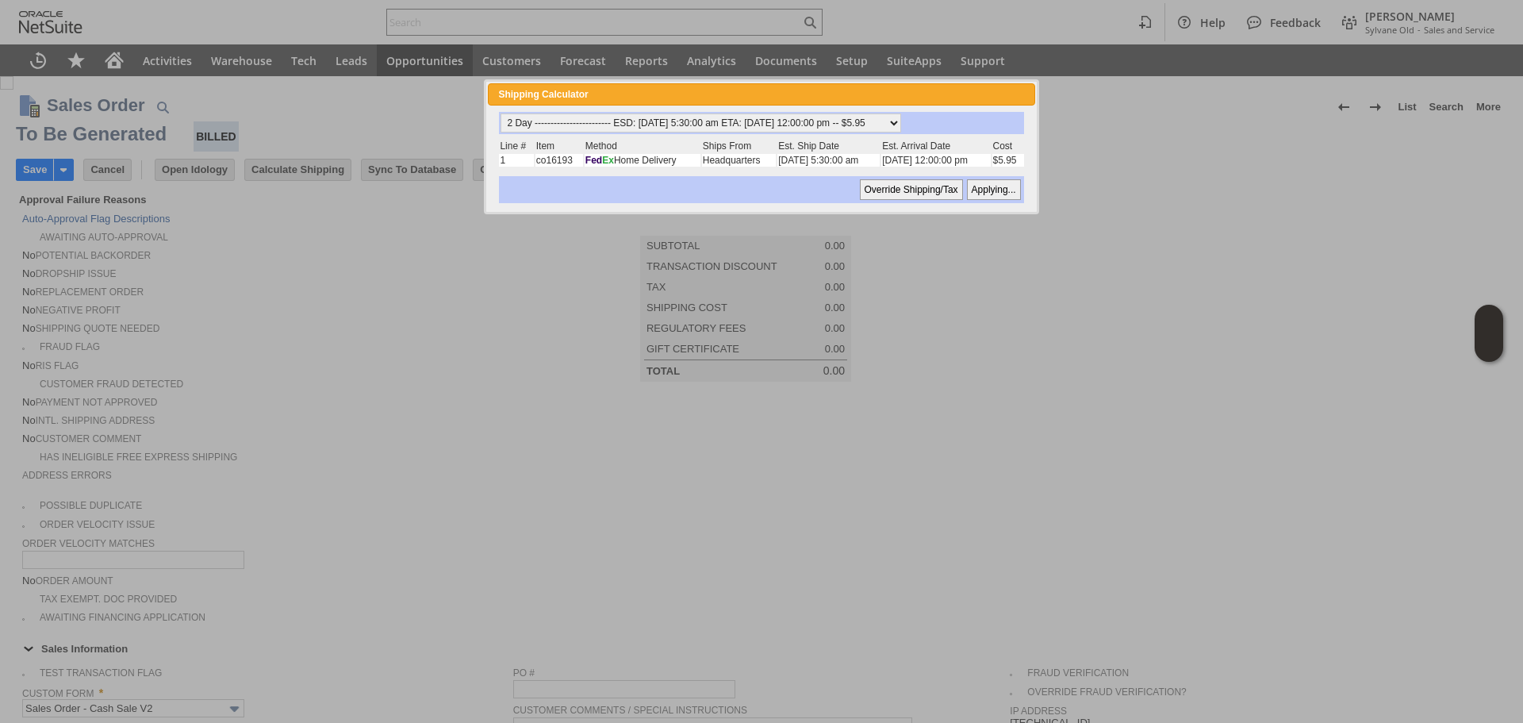
type input "-5.0%"
type input "Add"
type input "Copy Previous"
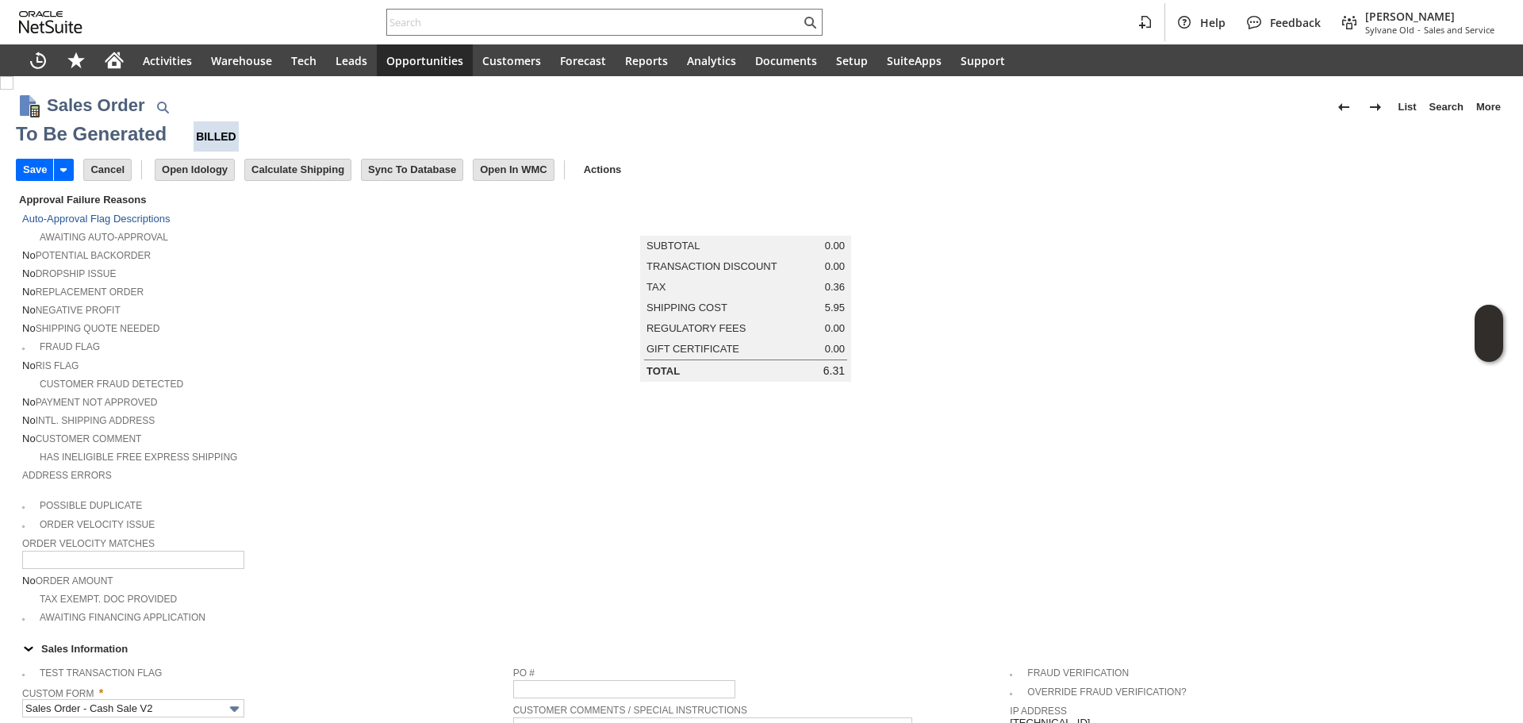
scroll to position [1048, 0]
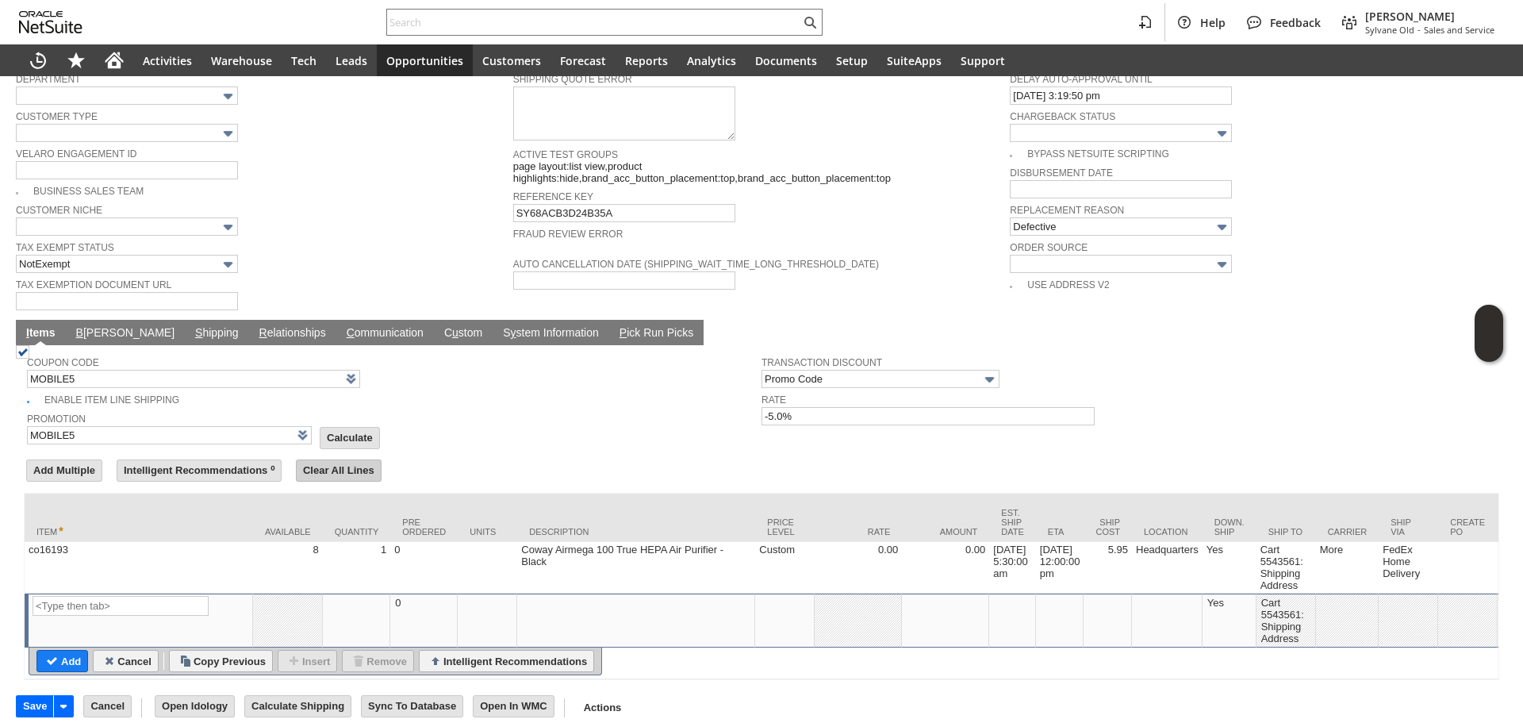
click at [370, 460] on input "Clear All Lines" at bounding box center [339, 470] width 84 height 21
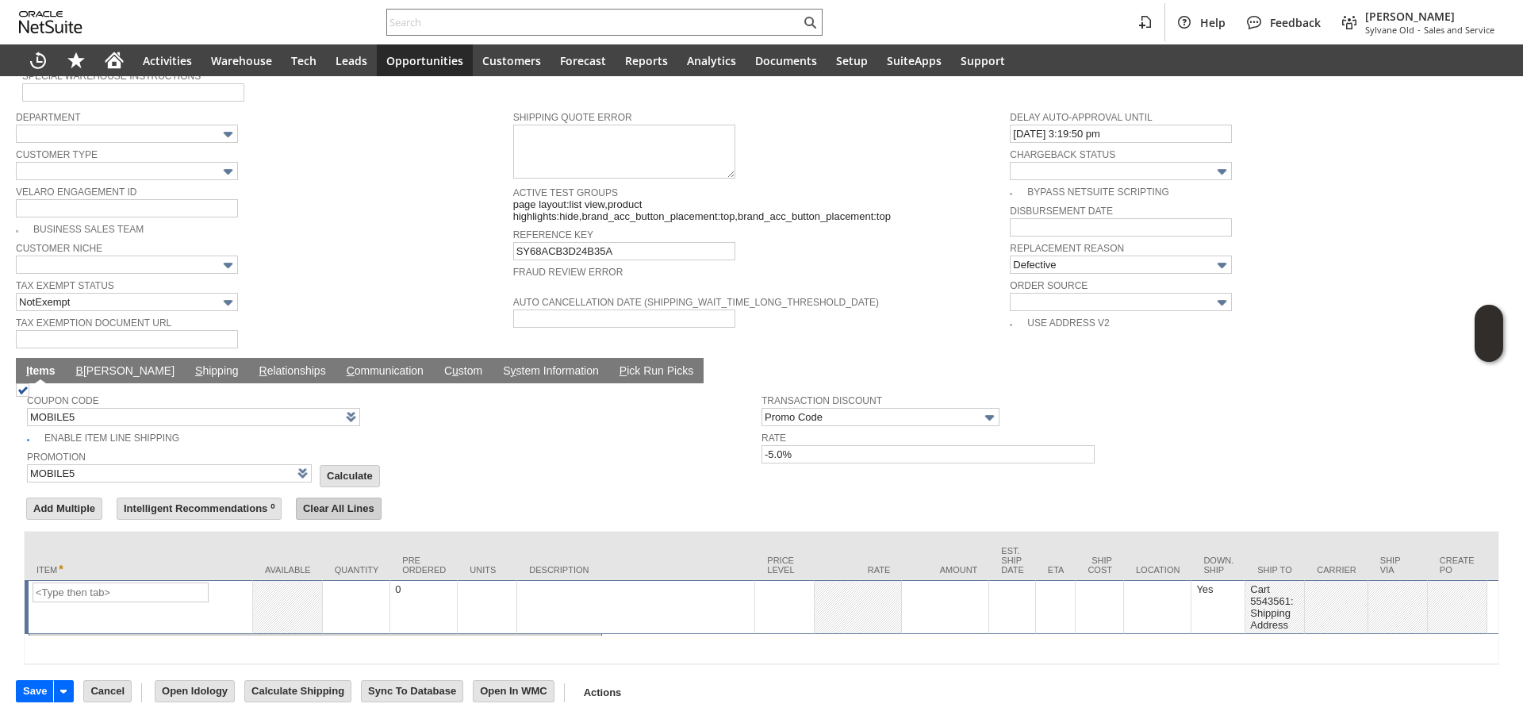
scroll to position [996, 0]
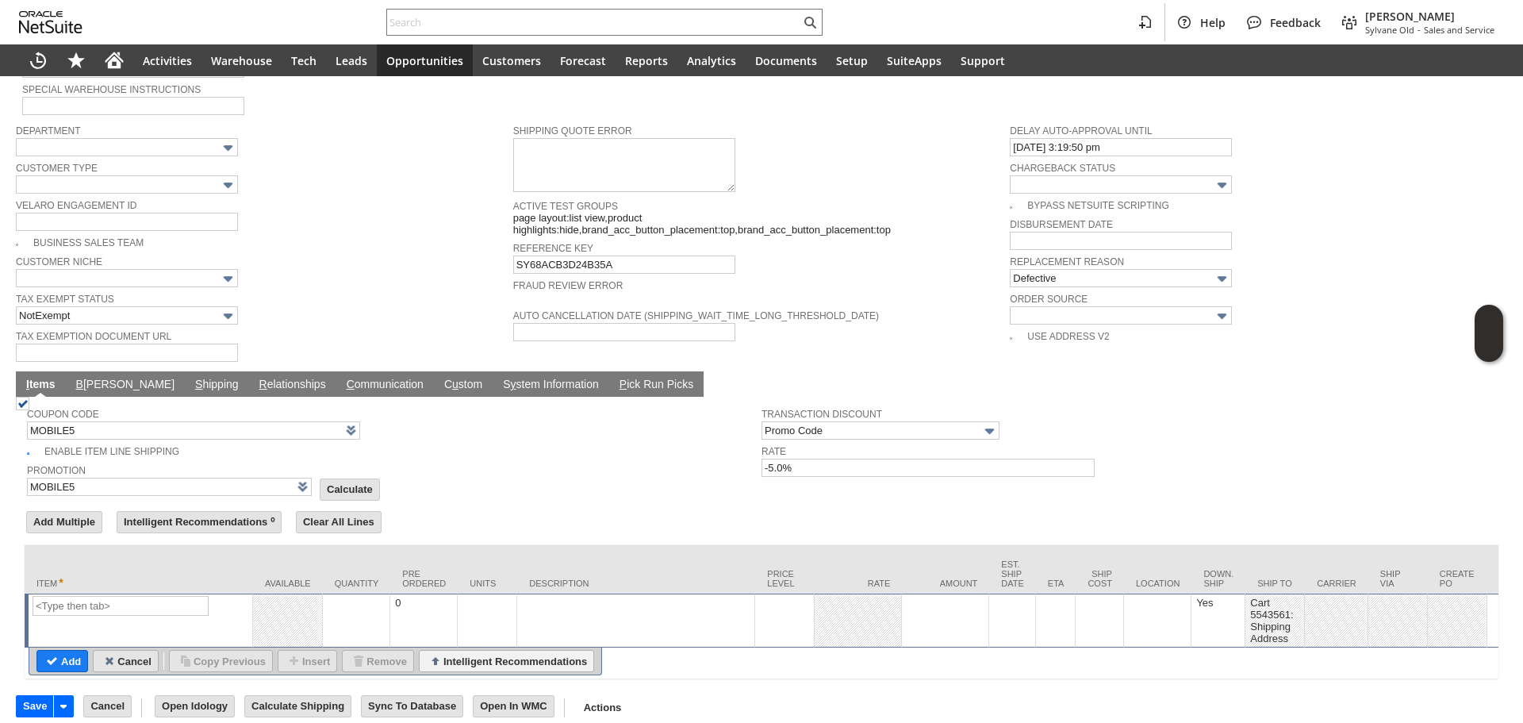
click at [135, 651] on input "Cancel" at bounding box center [126, 661] width 64 height 21
click at [84, 703] on td "Cancel" at bounding box center [107, 706] width 48 height 22
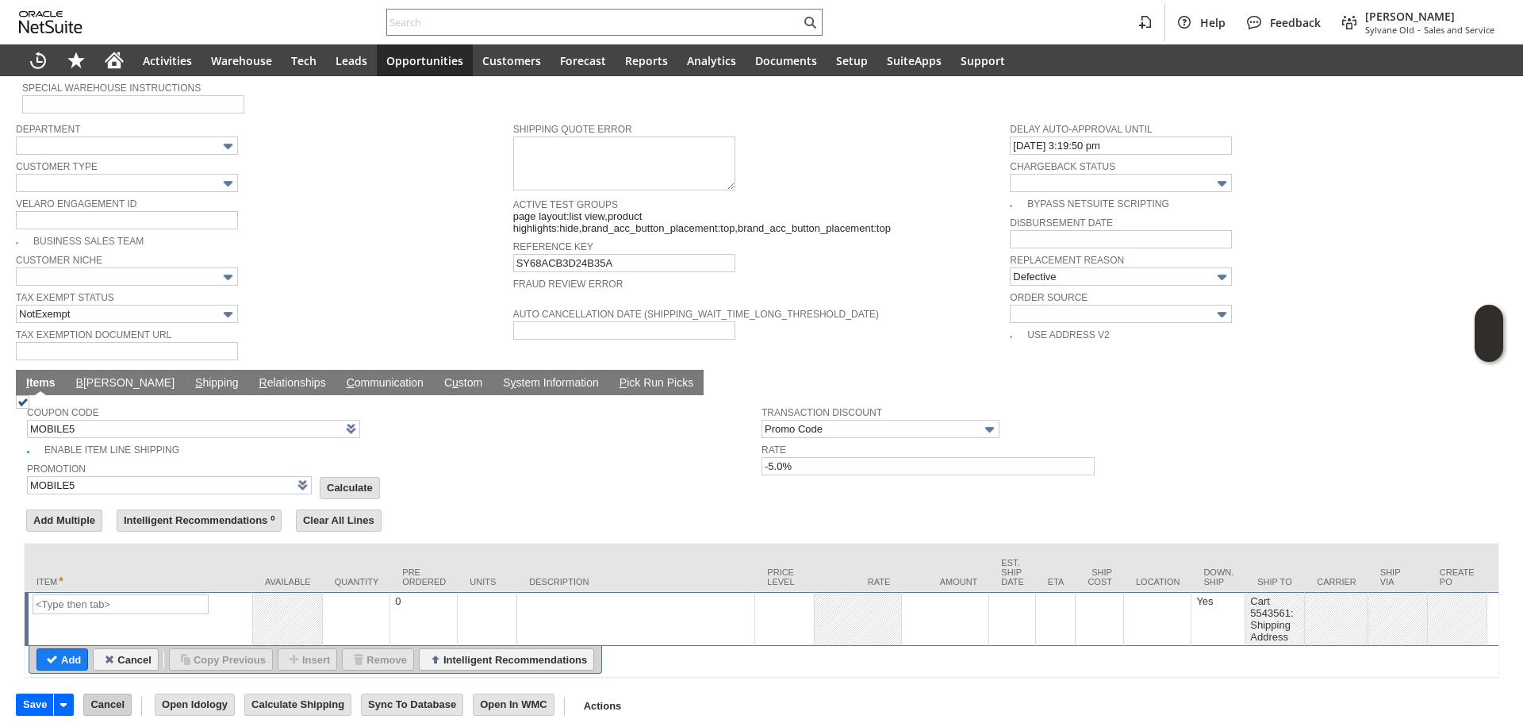
click at [94, 694] on input "Cancel" at bounding box center [107, 704] width 47 height 21
